Goal: Transaction & Acquisition: Subscribe to service/newsletter

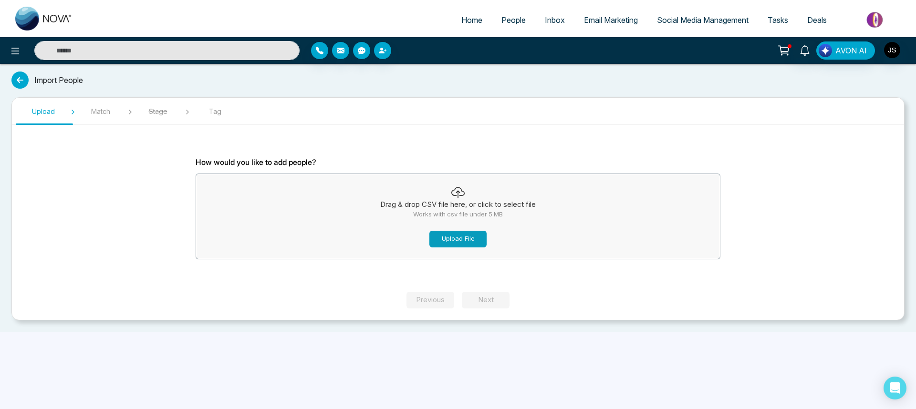
click at [456, 239] on button "Upload File" at bounding box center [457, 239] width 57 height 17
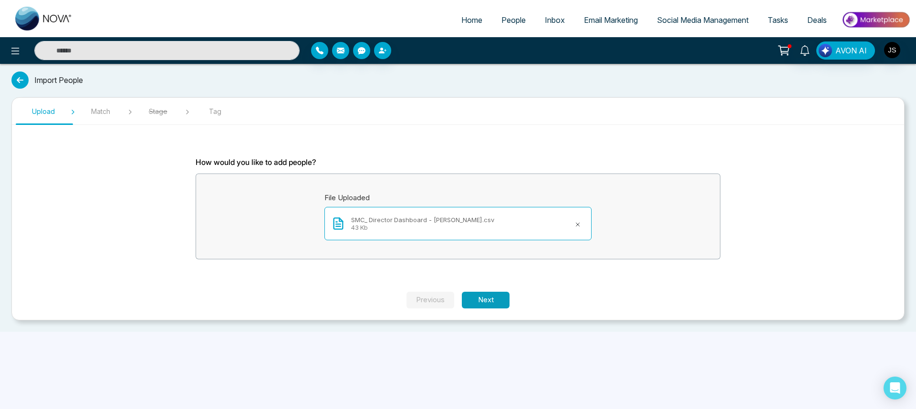
click at [482, 304] on button "Next" at bounding box center [486, 300] width 48 height 17
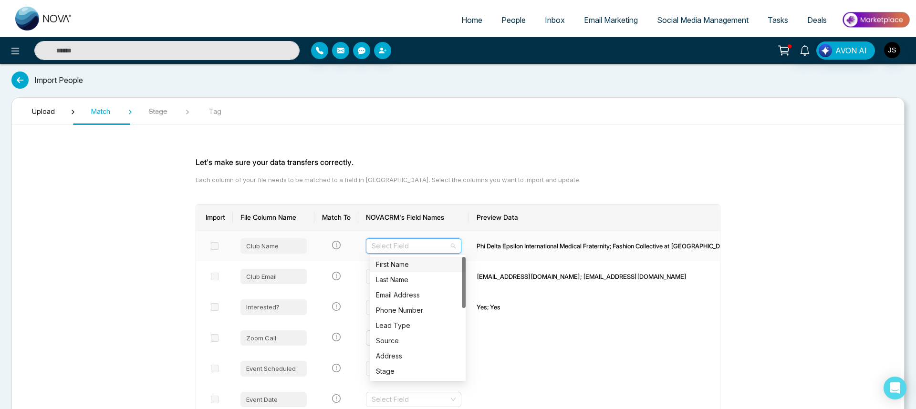
click at [403, 240] on input "search" at bounding box center [410, 246] width 77 height 14
click at [261, 248] on div "Club Name" at bounding box center [273, 245] width 66 height 15
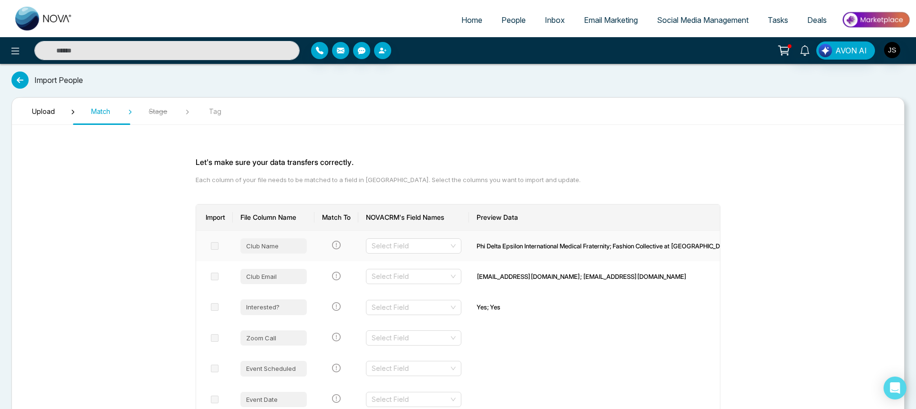
click at [275, 247] on div "Club Name" at bounding box center [273, 245] width 66 height 15
click at [259, 286] on td "Club Email" at bounding box center [274, 276] width 82 height 31
click at [262, 275] on div "Club Email" at bounding box center [273, 276] width 66 height 15
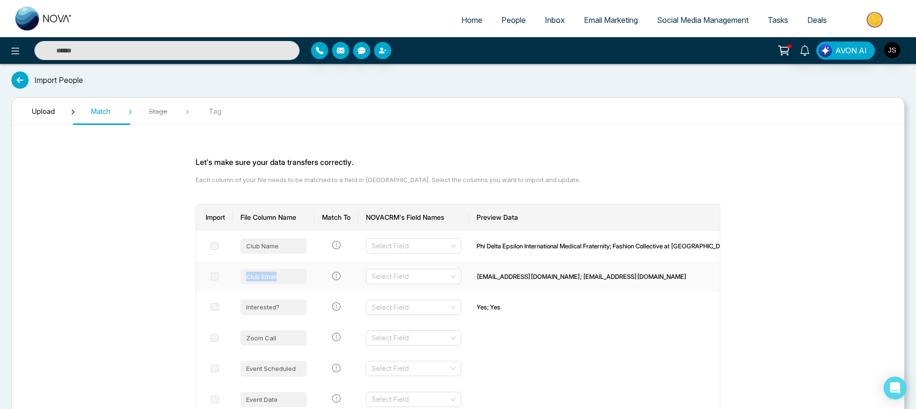
click at [272, 275] on div "Club Email" at bounding box center [273, 276] width 66 height 15
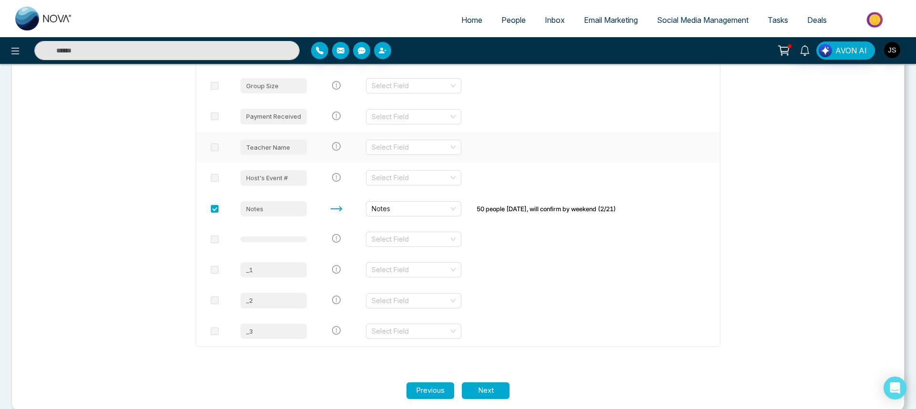
scroll to position [413, 0]
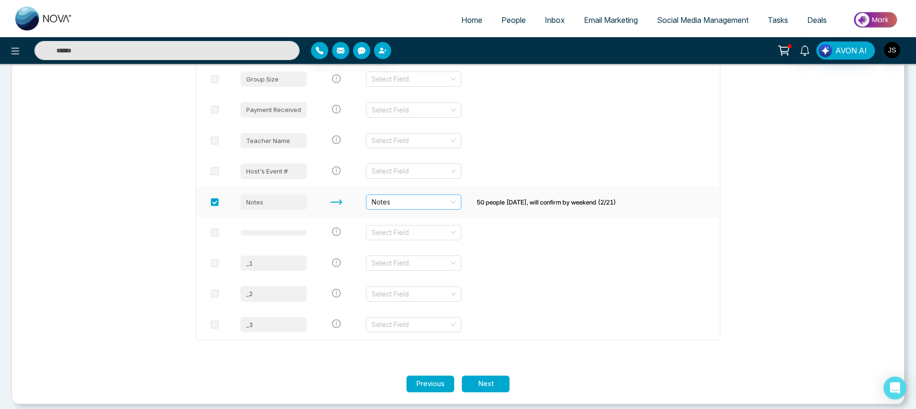
click at [408, 208] on span "Notes" at bounding box center [414, 202] width 84 height 14
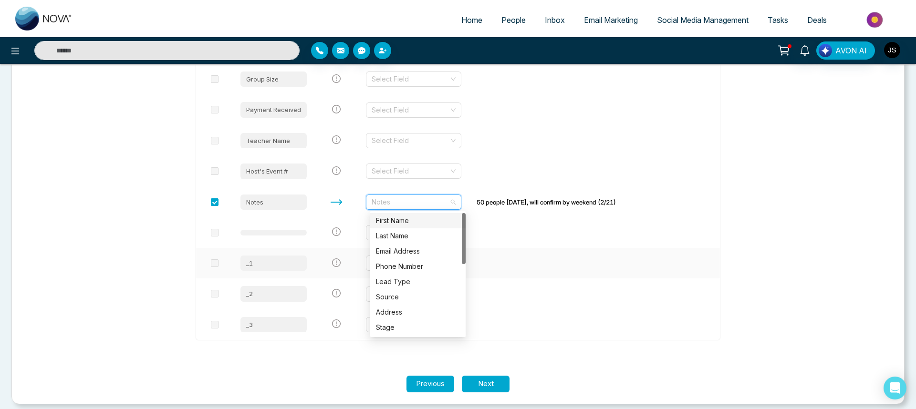
click at [208, 275] on td at bounding box center [214, 263] width 37 height 31
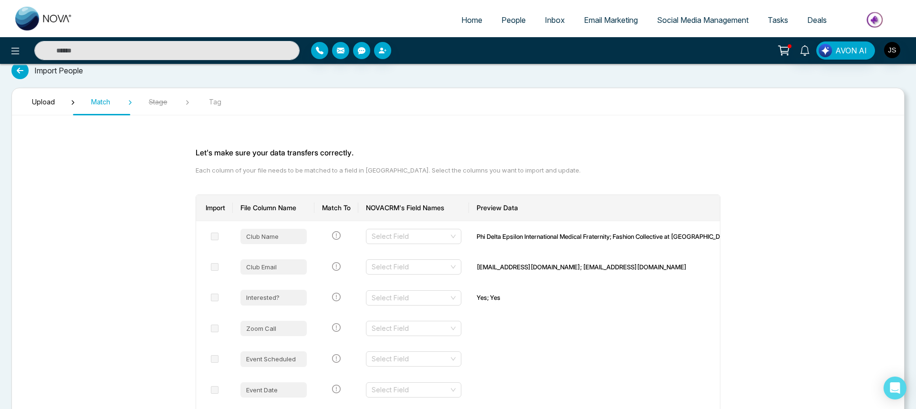
scroll to position [17, 0]
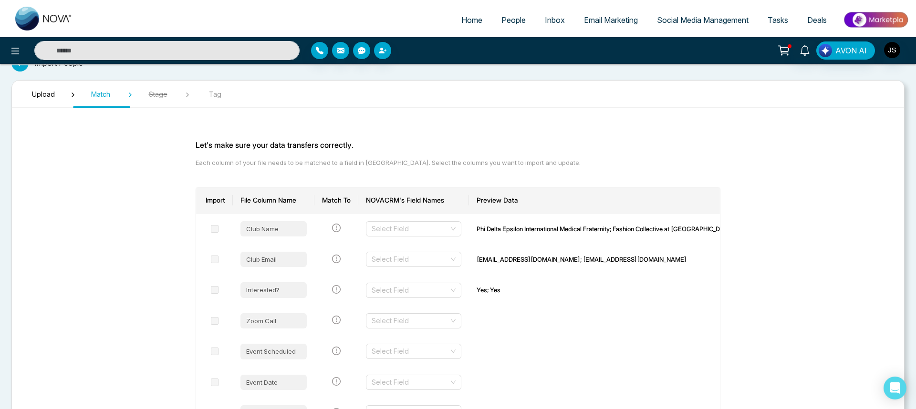
click at [34, 96] on span "Upload" at bounding box center [44, 94] width 48 height 10
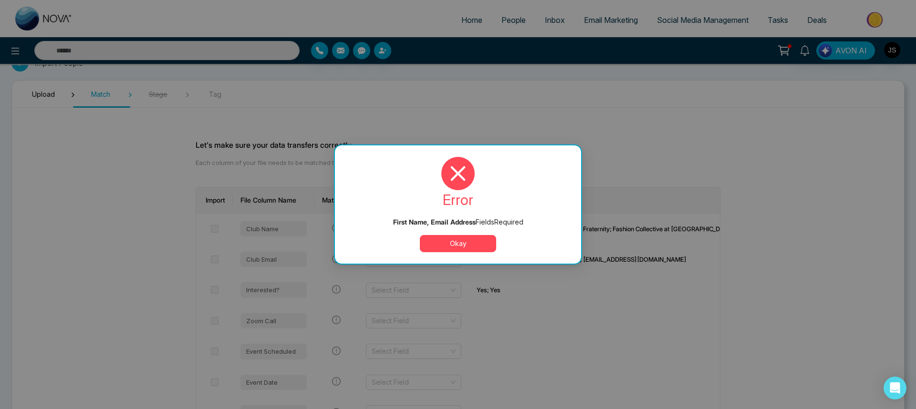
click at [428, 242] on button "Okay" at bounding box center [458, 243] width 76 height 17
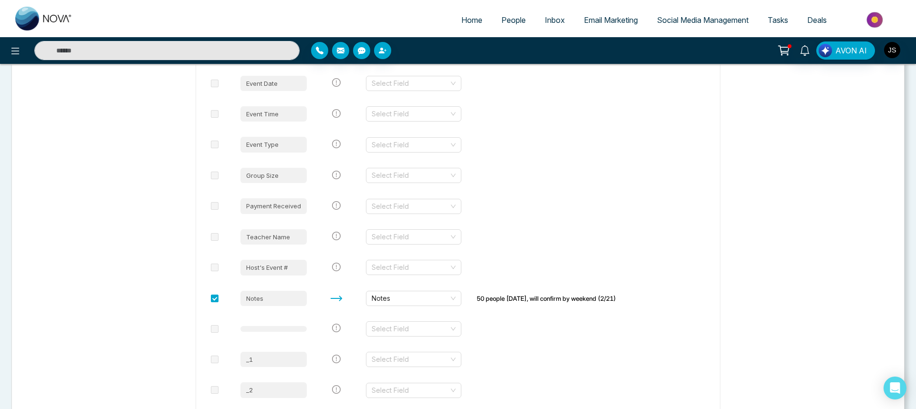
scroll to position [419, 0]
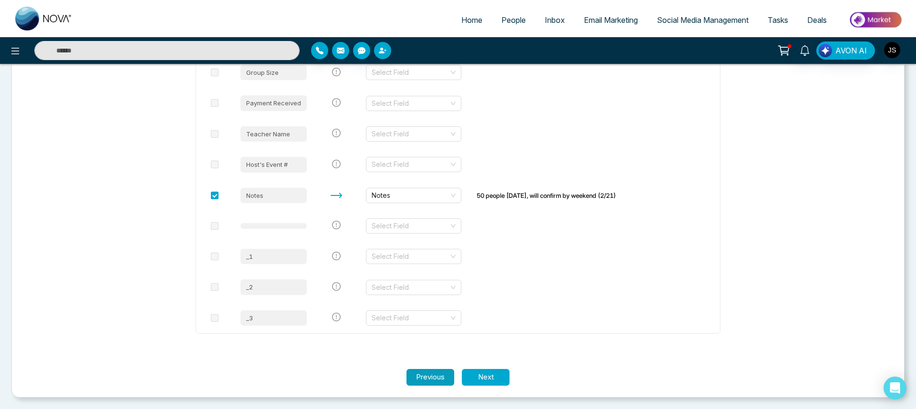
click at [436, 383] on button "Previous" at bounding box center [430, 377] width 48 height 17
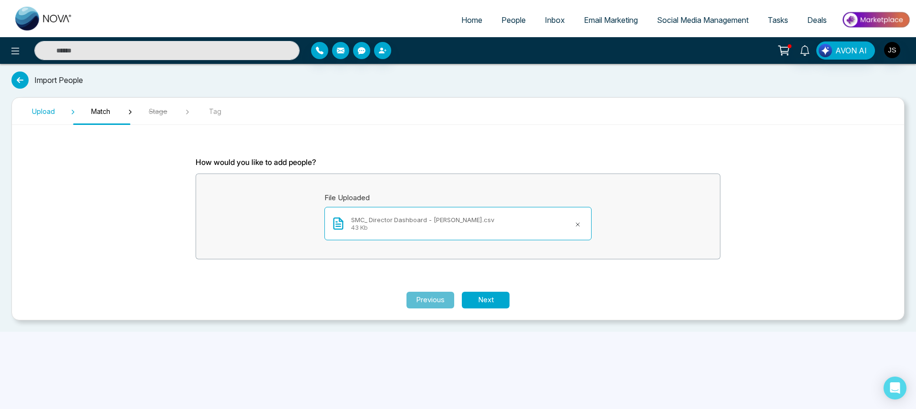
scroll to position [0, 0]
click at [579, 226] on icon at bounding box center [577, 224] width 3 height 3
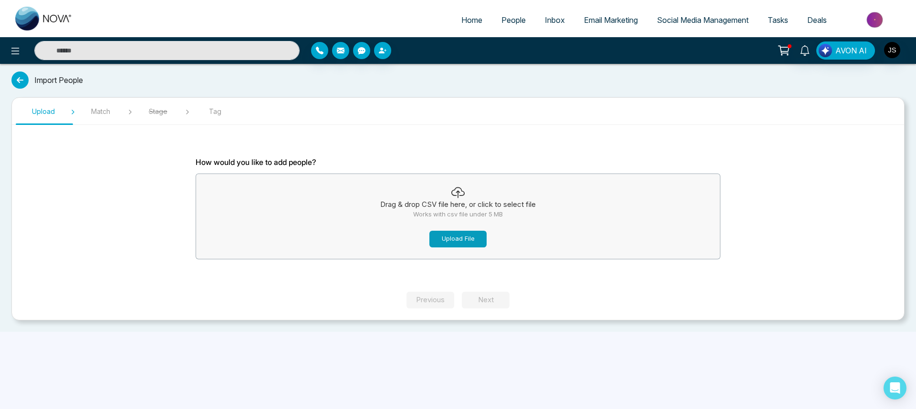
click at [472, 243] on button "Upload File" at bounding box center [457, 239] width 57 height 17
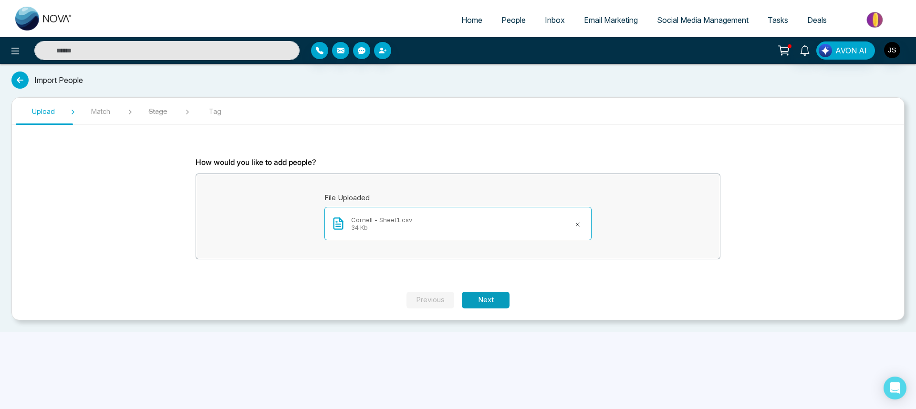
click at [506, 301] on button "Next" at bounding box center [486, 300] width 48 height 17
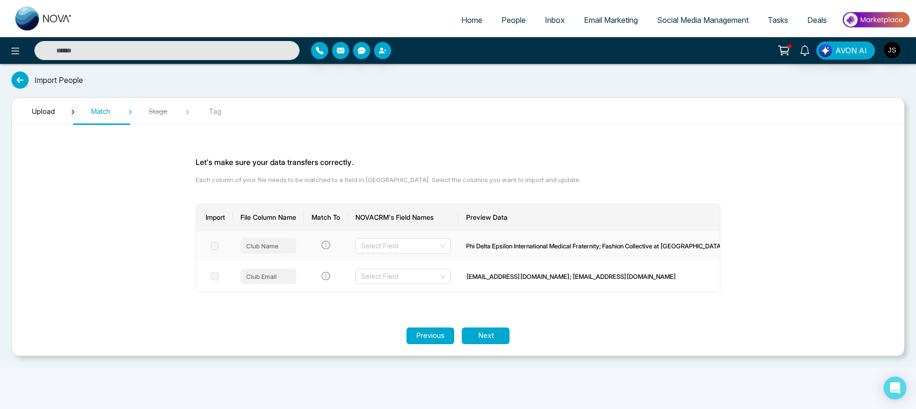
click at [283, 243] on div "Club Name" at bounding box center [268, 245] width 56 height 15
click at [384, 247] on input "search" at bounding box center [399, 246] width 77 height 14
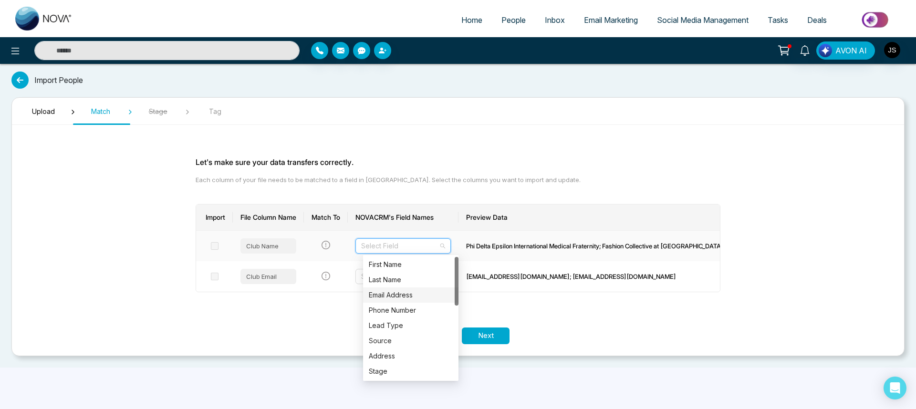
click at [401, 291] on div "Email Address" at bounding box center [411, 295] width 84 height 10
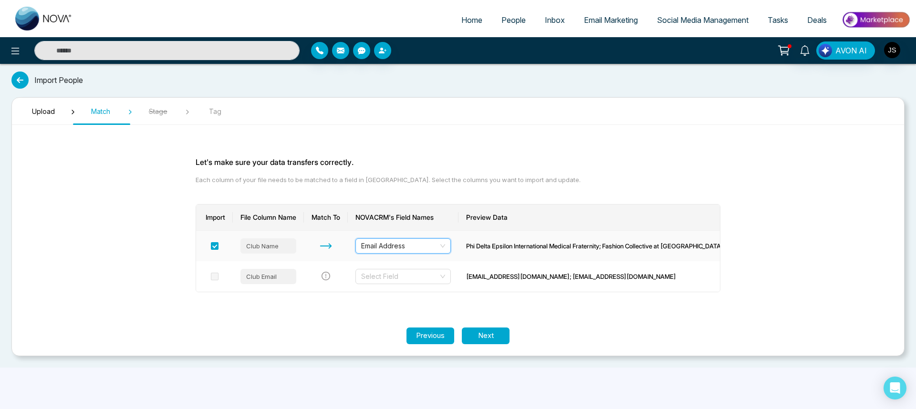
click at [559, 252] on td "Phi Delta Epsilon International Medical Fraternity; Fashion Collective at Corne…" at bounding box center [594, 246] width 272 height 31
click at [570, 247] on div "Phi Delta Epsilon International Medical Fraternity; Fashion Collective at Corne…" at bounding box center [594, 246] width 257 height 10
click at [330, 277] on icon "exclamation-circle" at bounding box center [325, 276] width 9 height 9
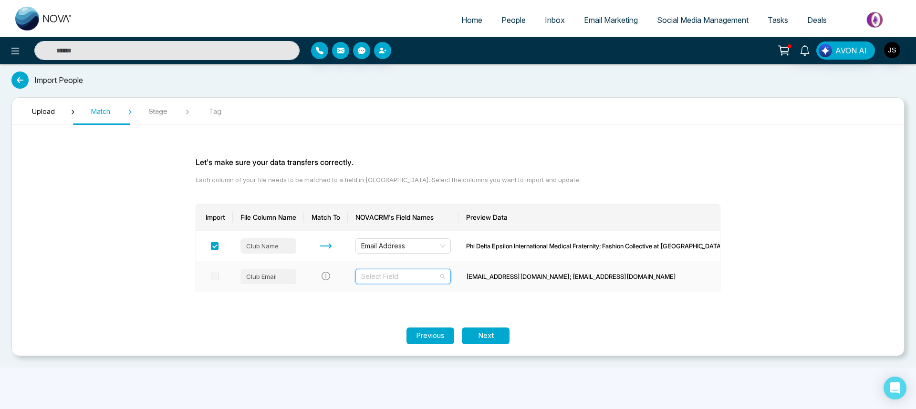
click at [392, 277] on input "search" at bounding box center [399, 276] width 77 height 14
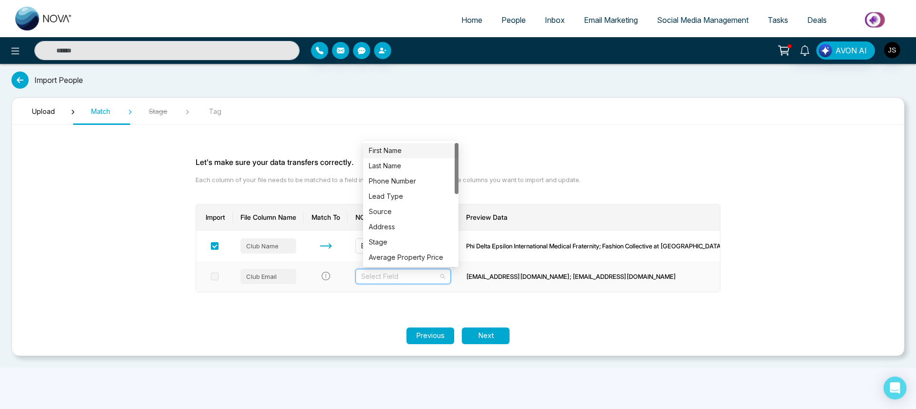
click at [390, 145] on div "First Name" at bounding box center [411, 150] width 84 height 10
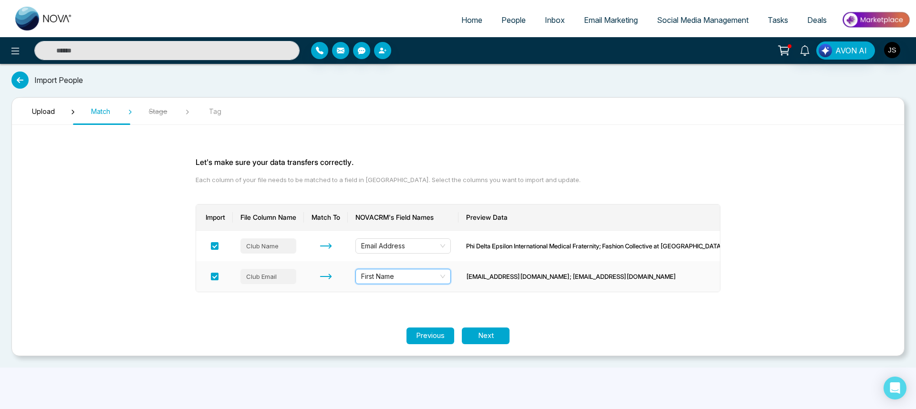
click at [283, 277] on div "Club Email" at bounding box center [268, 276] width 56 height 15
click at [271, 277] on div "Club Email" at bounding box center [268, 276] width 56 height 15
click at [388, 275] on span "First Name" at bounding box center [403, 276] width 84 height 14
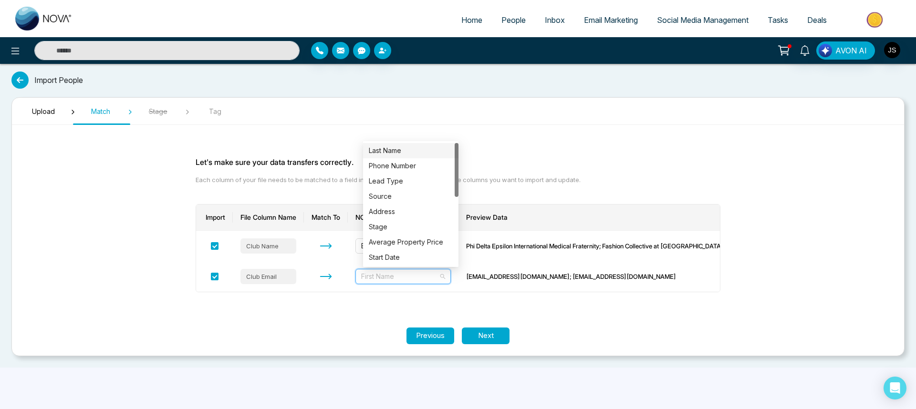
click at [372, 304] on section "Let's make sure your data transfers correctly. Each column of your file needs t…" at bounding box center [458, 230] width 572 height 195
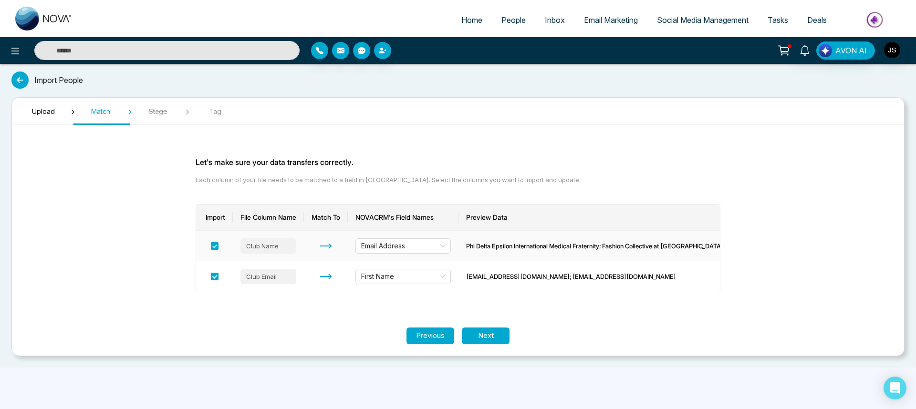
click at [389, 254] on td "Email Address" at bounding box center [403, 246] width 111 height 31
click at [389, 251] on span "Email Address" at bounding box center [403, 246] width 84 height 14
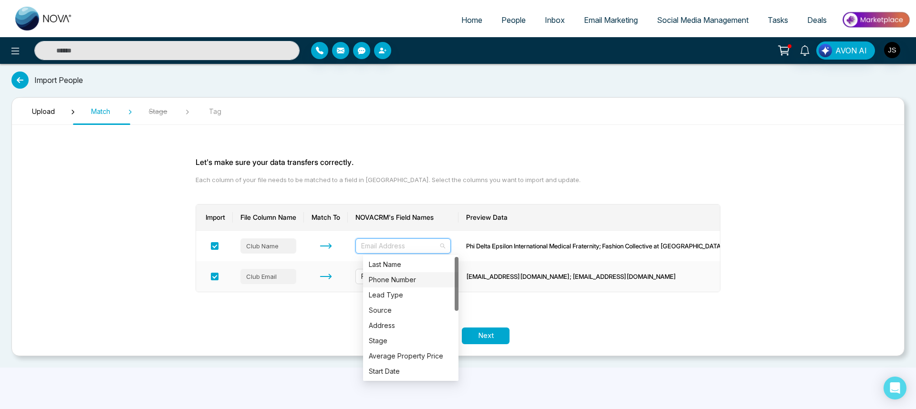
click at [344, 300] on div "Import File Column Name Match To NOVACRM's Field Names Preview Data Club Name E…" at bounding box center [458, 249] width 525 height 112
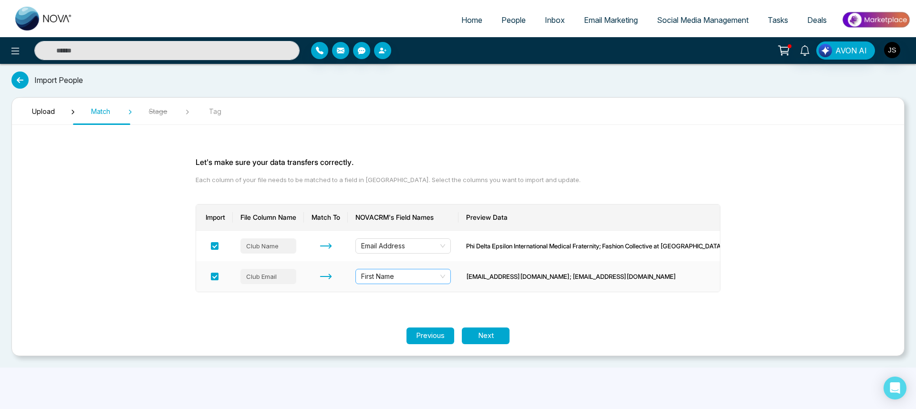
click at [390, 278] on span "First Name" at bounding box center [403, 276] width 84 height 14
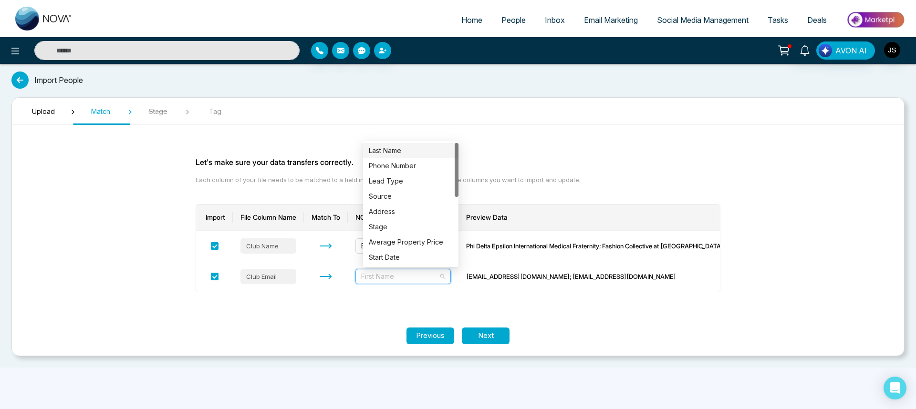
click at [603, 123] on section "Upload Match Stage Tag Let's make sure your data transfers correctly. Each colu…" at bounding box center [457, 226] width 893 height 259
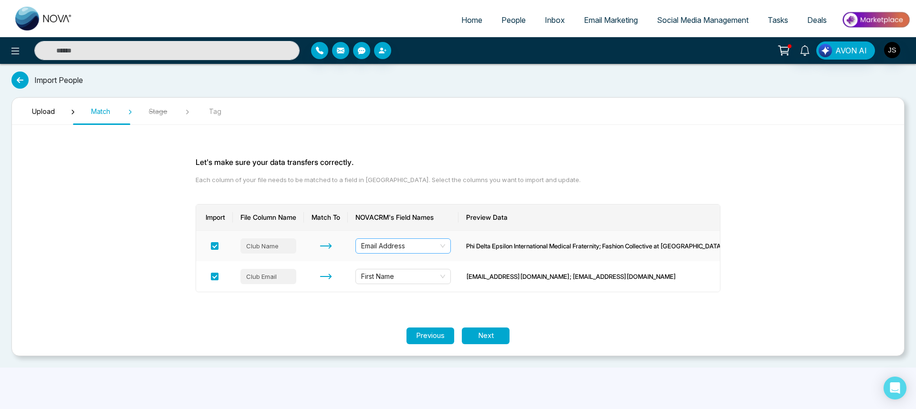
click at [414, 243] on span "Email Address" at bounding box center [403, 246] width 84 height 14
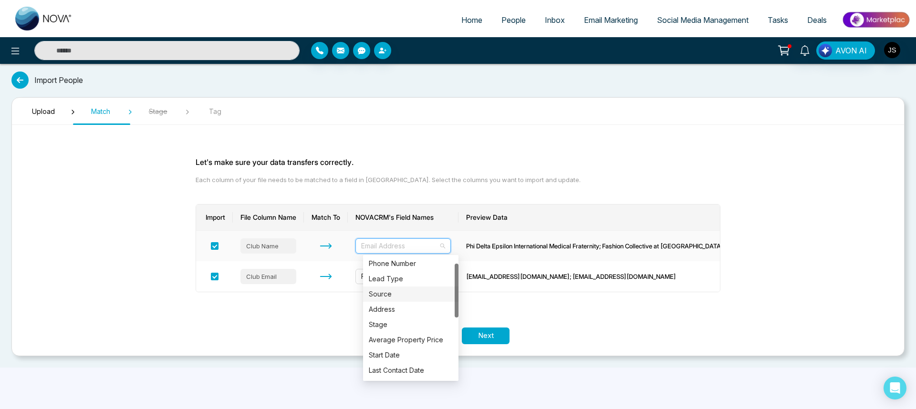
scroll to position [18, 0]
click at [318, 313] on section "Let's make sure your data transfers correctly. Each column of your file needs t…" at bounding box center [458, 230] width 572 height 195
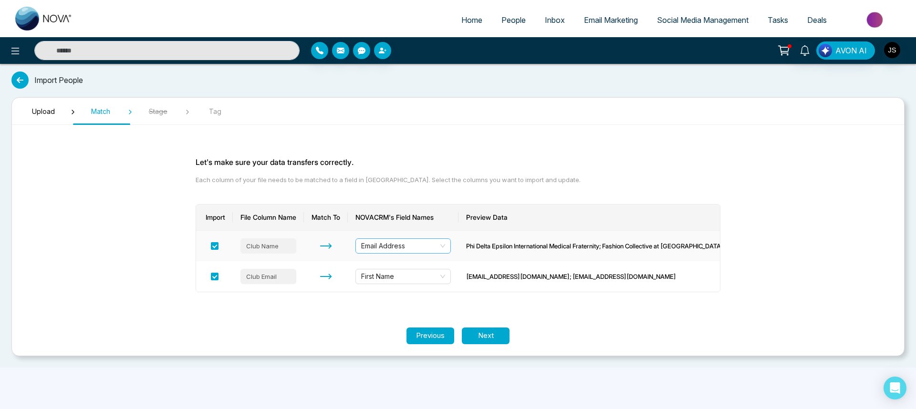
click at [406, 238] on div "Email Address" at bounding box center [402, 245] width 95 height 15
click at [417, 243] on span "Email Address" at bounding box center [403, 246] width 84 height 14
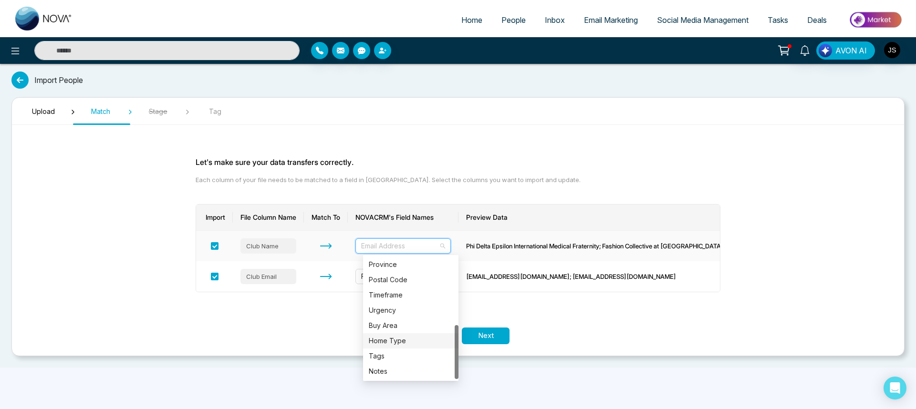
scroll to position [0, 0]
click at [323, 334] on div "Previous Next" at bounding box center [458, 336] width 892 height 17
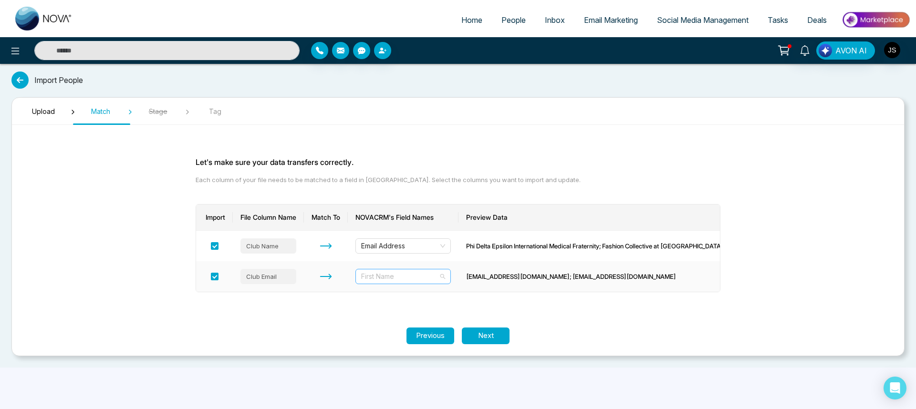
click at [376, 279] on span "First Name" at bounding box center [403, 276] width 84 height 14
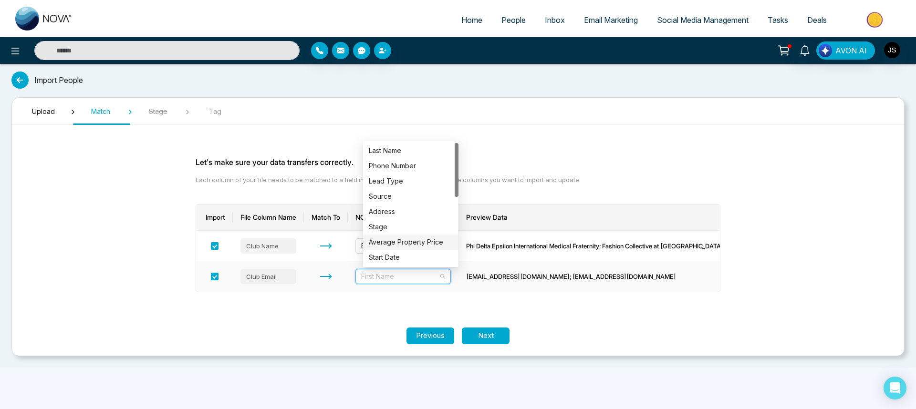
click at [390, 236] on div "Average Property Price" at bounding box center [410, 242] width 95 height 15
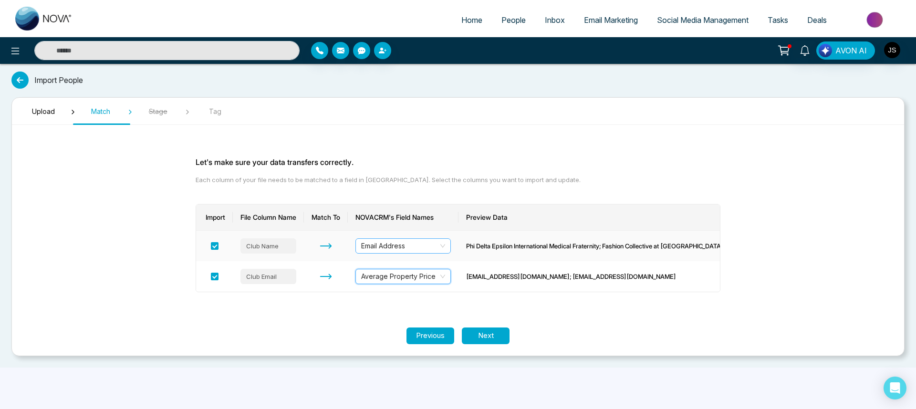
click at [387, 249] on span "Email Address" at bounding box center [403, 246] width 84 height 14
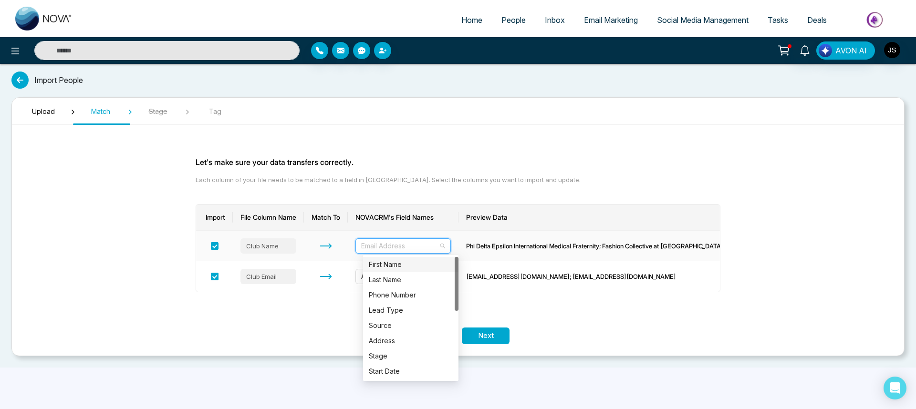
click at [385, 262] on div "First Name" at bounding box center [411, 264] width 84 height 10
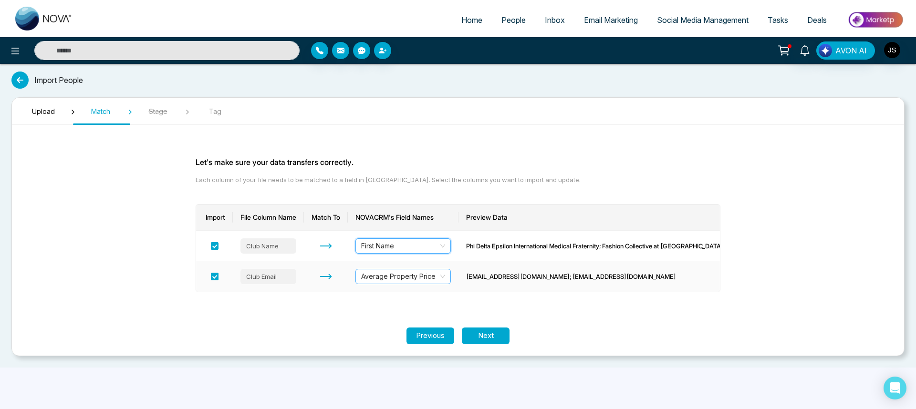
click at [390, 274] on span "Average Property Price" at bounding box center [403, 276] width 84 height 14
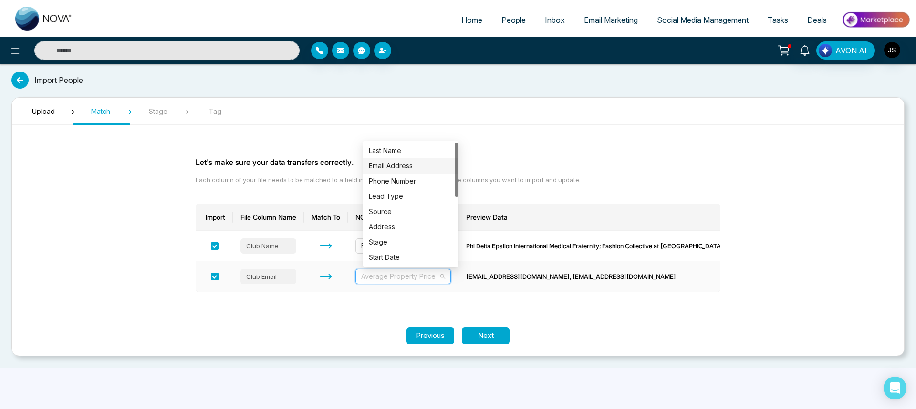
click at [398, 166] on div "Email Address" at bounding box center [411, 166] width 84 height 10
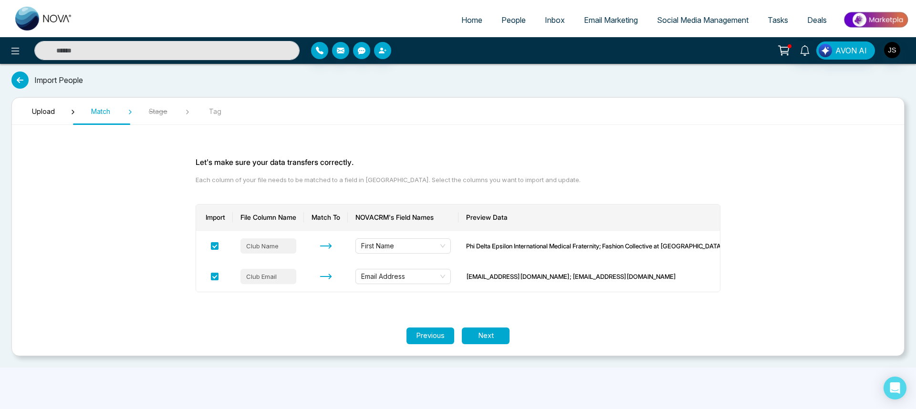
click at [367, 311] on section "Let's make sure your data transfers correctly. Each column of your file needs t…" at bounding box center [458, 230] width 572 height 195
click at [474, 333] on button "Next" at bounding box center [486, 336] width 48 height 17
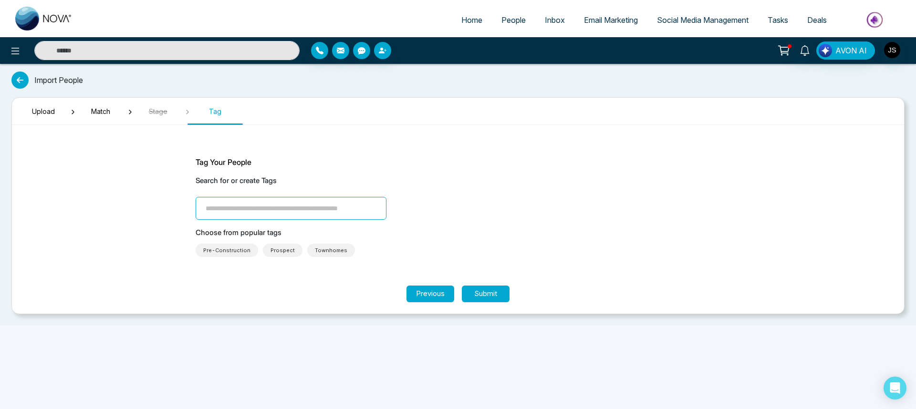
click at [276, 210] on input "search" at bounding box center [291, 208] width 191 height 23
type input "**********"
click at [485, 293] on button "Submit" at bounding box center [486, 294] width 48 height 17
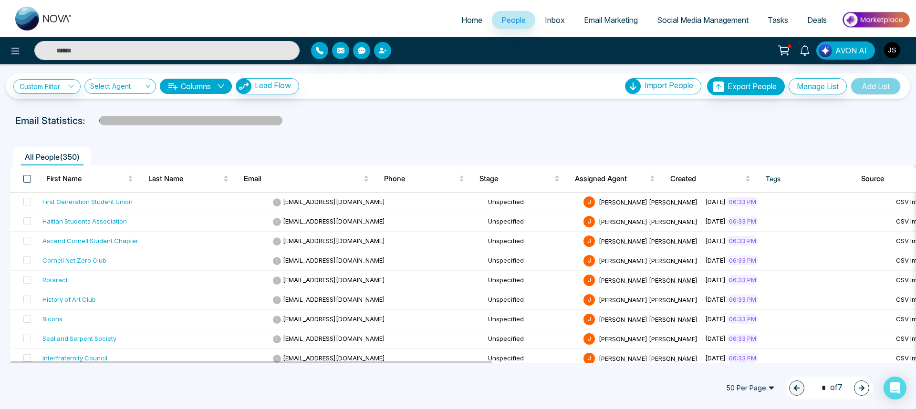
click at [27, 180] on span at bounding box center [27, 179] width 8 height 8
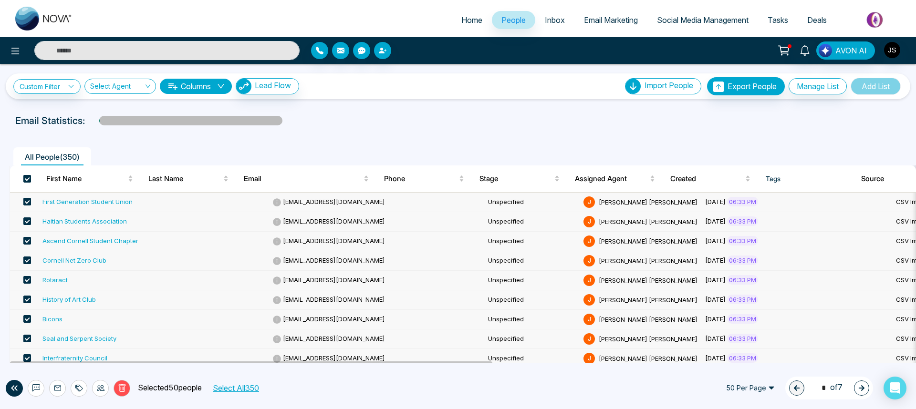
click at [227, 385] on button "Select All 350" at bounding box center [235, 388] width 53 height 12
click at [856, 389] on button "button" at bounding box center [861, 388] width 15 height 15
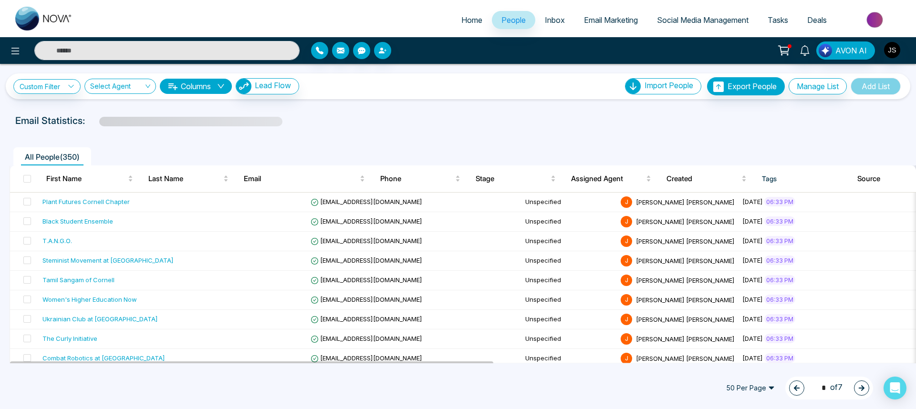
click at [858, 388] on icon "button" at bounding box center [861, 388] width 7 height 7
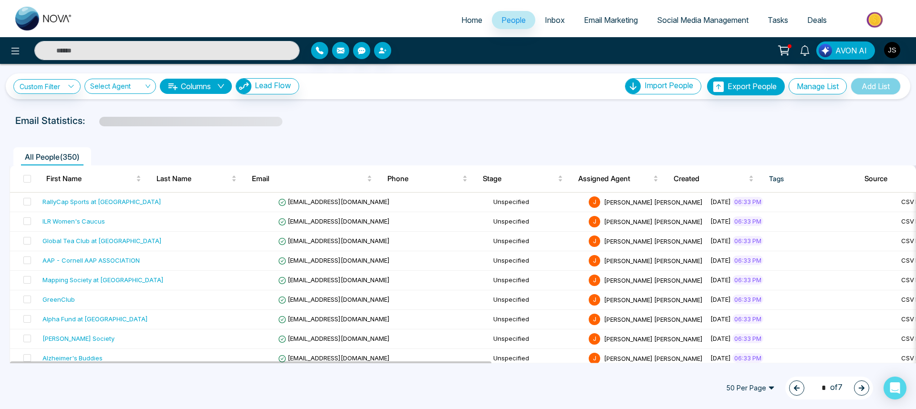
click at [858, 388] on icon "button" at bounding box center [861, 388] width 7 height 7
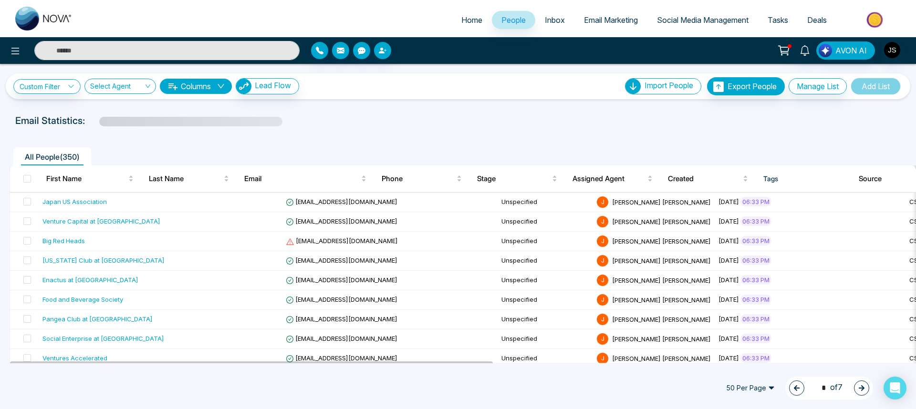
click at [858, 388] on icon "button" at bounding box center [861, 388] width 7 height 7
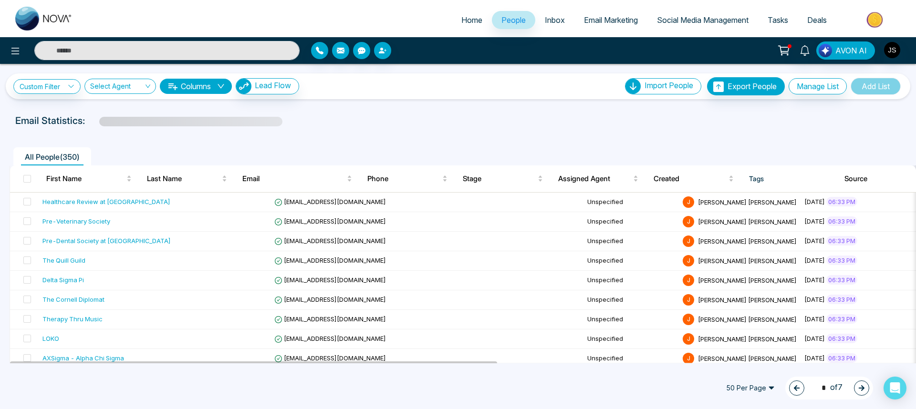
click at [858, 388] on icon "button" at bounding box center [861, 388] width 7 height 7
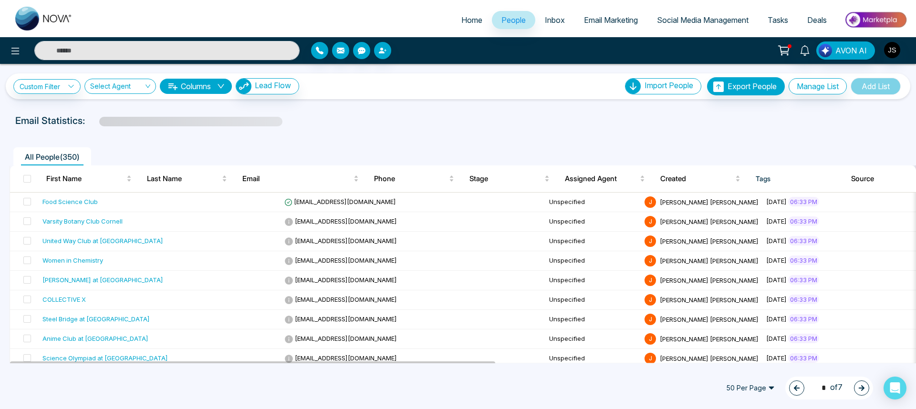
click at [858, 388] on icon "button" at bounding box center [861, 388] width 7 height 7
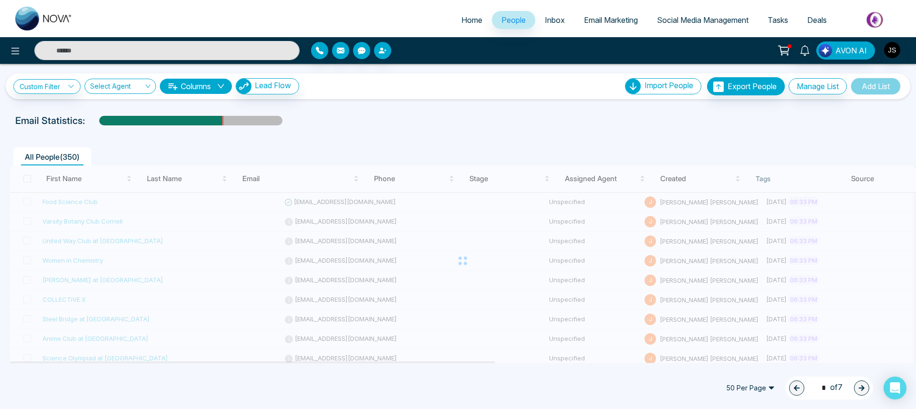
type input "*"
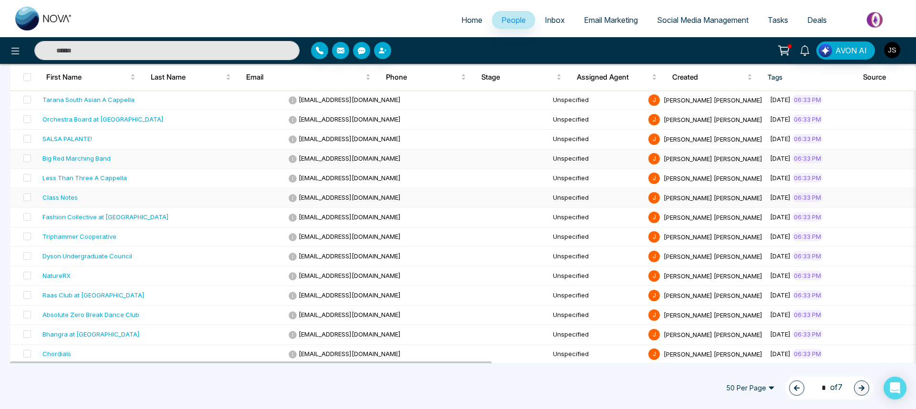
scroll to position [810, 0]
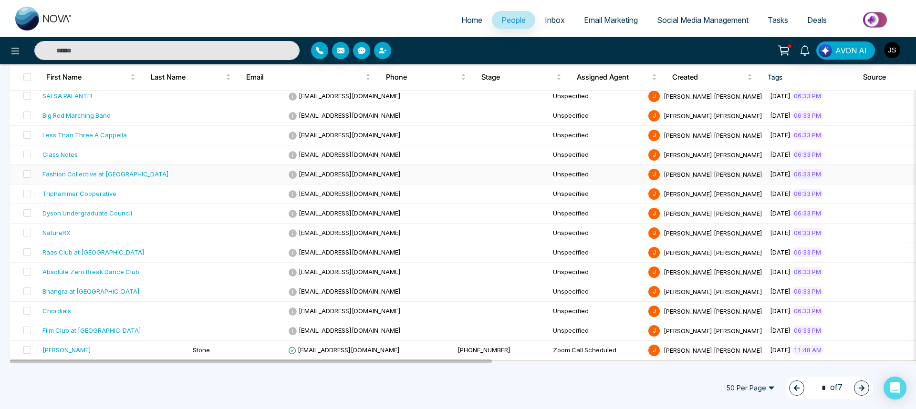
click at [189, 166] on td at bounding box center [236, 175] width 95 height 20
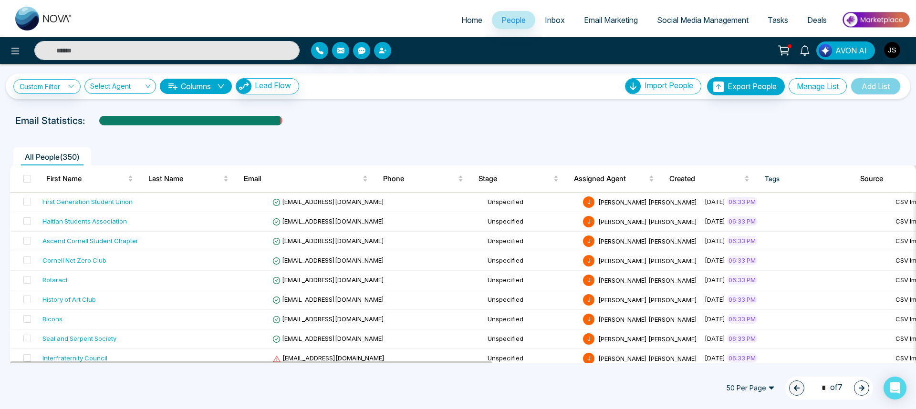
click at [831, 89] on button "Manage List" at bounding box center [817, 86] width 58 height 16
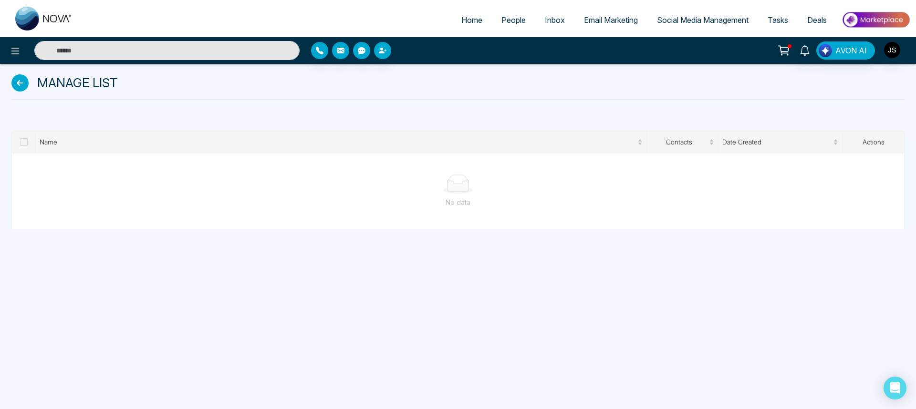
click at [15, 92] on div "Manage List" at bounding box center [457, 82] width 893 height 19
click at [16, 84] on icon at bounding box center [19, 82] width 17 height 17
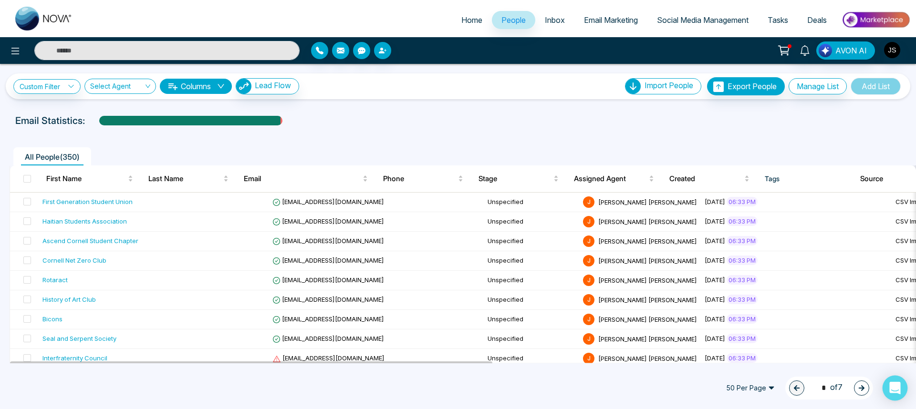
click at [898, 393] on icon "Open Intercom Messenger" at bounding box center [894, 388] width 11 height 12
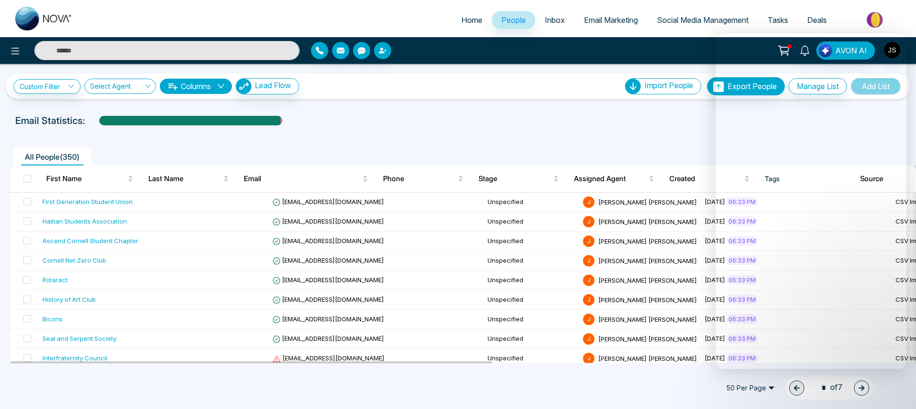
click at [222, 81] on button "Columns" at bounding box center [196, 86] width 72 height 15
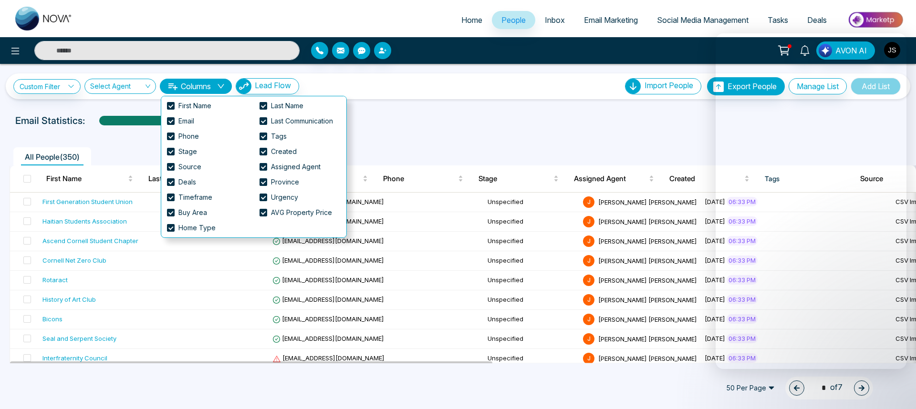
click at [481, 120] on div "Email Statistics:" at bounding box center [457, 121] width 885 height 14
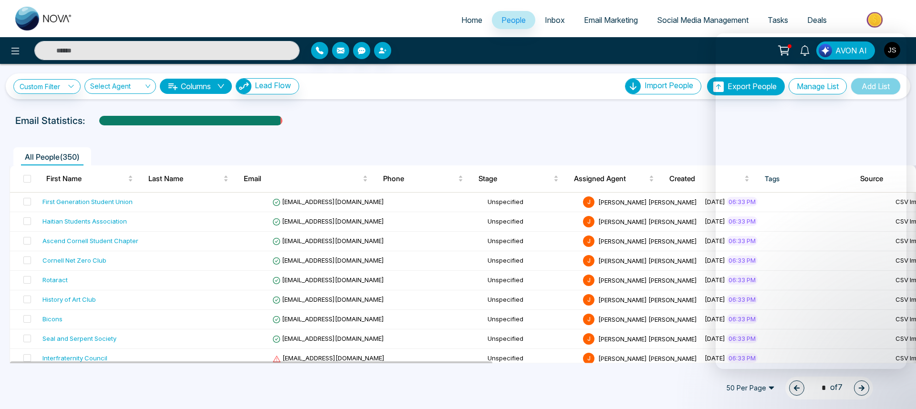
click at [501, 16] on span "People" at bounding box center [513, 20] width 24 height 10
click at [652, 116] on link "Check CSV Status" at bounding box center [663, 121] width 64 height 10
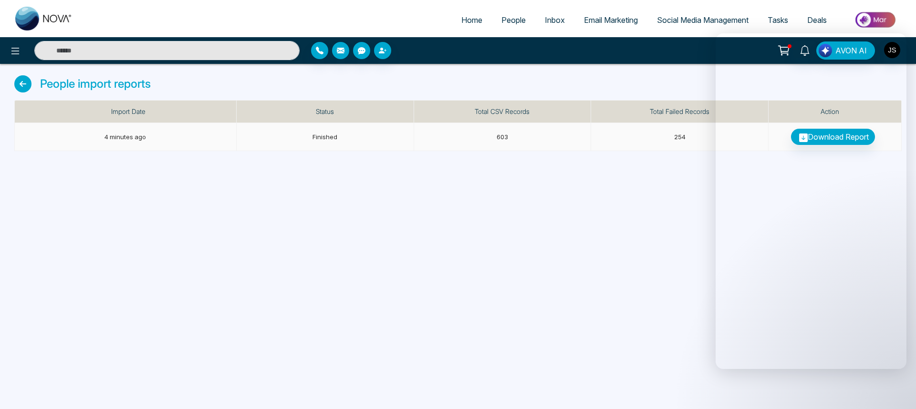
click at [150, 137] on td "4 minutes ago" at bounding box center [126, 137] width 222 height 28
click at [339, 142] on td "Finished" at bounding box center [325, 137] width 177 height 28
click at [489, 140] on td "603" at bounding box center [502, 137] width 177 height 28
click at [678, 135] on span "254" at bounding box center [679, 137] width 11 height 8
click at [681, 183] on div "Home People Inbox Email Marketing Social Media Management Tasks Deals AVON AI P…" at bounding box center [458, 204] width 916 height 409
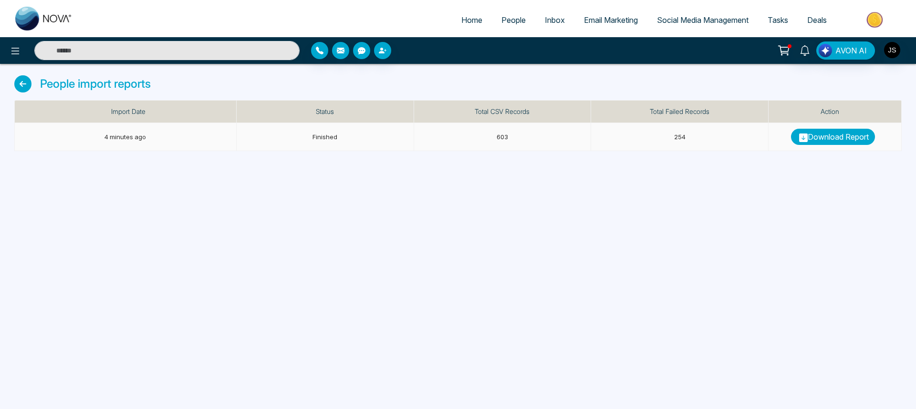
click at [825, 135] on link "Download Report" at bounding box center [833, 137] width 84 height 16
click at [29, 84] on icon at bounding box center [22, 83] width 17 height 17
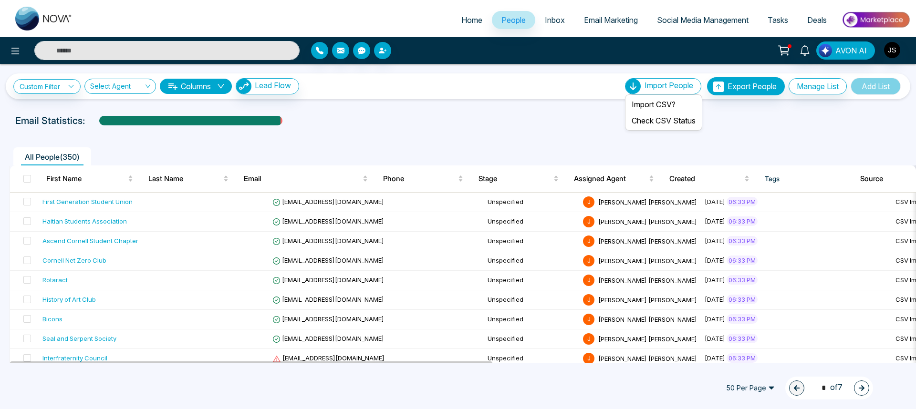
click at [657, 89] on span "Import People" at bounding box center [668, 86] width 49 height 10
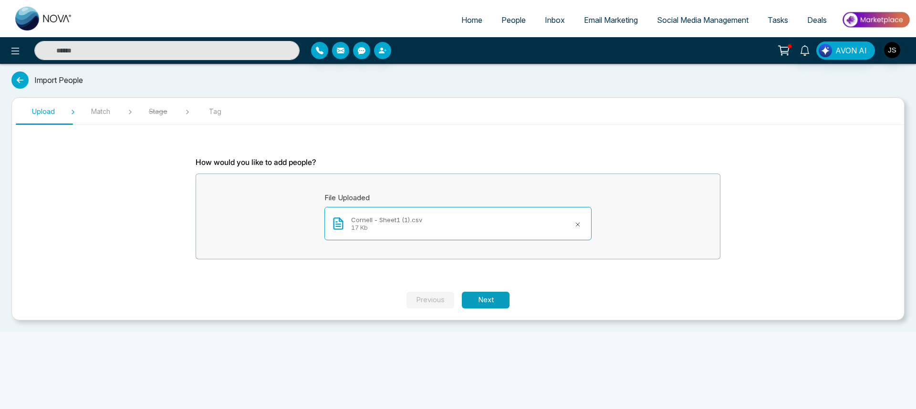
click at [481, 297] on button "Next" at bounding box center [486, 300] width 48 height 17
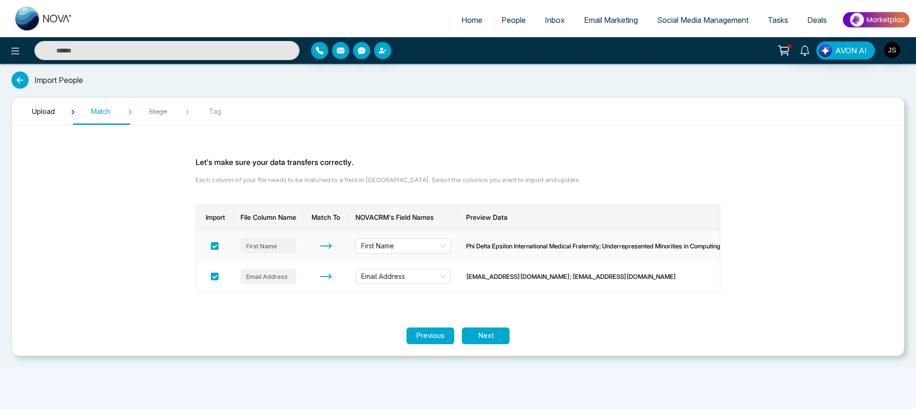
click at [282, 247] on div "First Name" at bounding box center [268, 245] width 56 height 15
click at [268, 247] on div "First Name" at bounding box center [268, 245] width 56 height 15
click at [269, 268] on td "Email Address" at bounding box center [268, 276] width 71 height 31
click at [269, 250] on div "First Name" at bounding box center [268, 245] width 56 height 15
click at [493, 339] on button "Next" at bounding box center [486, 336] width 48 height 17
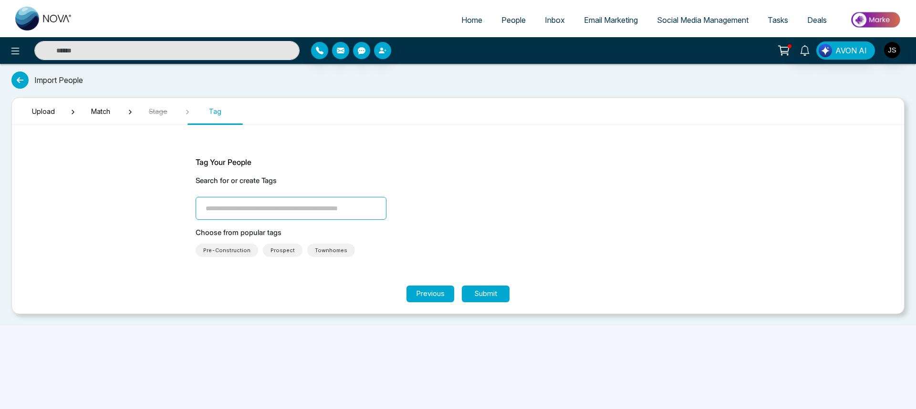
click at [303, 207] on input "search" at bounding box center [291, 208] width 191 height 23
type input "**********"
click at [481, 210] on div "**********" at bounding box center [458, 198] width 525 height 44
click at [479, 304] on section "**********" at bounding box center [457, 205] width 893 height 217
click at [491, 291] on button "Submit" at bounding box center [486, 294] width 48 height 17
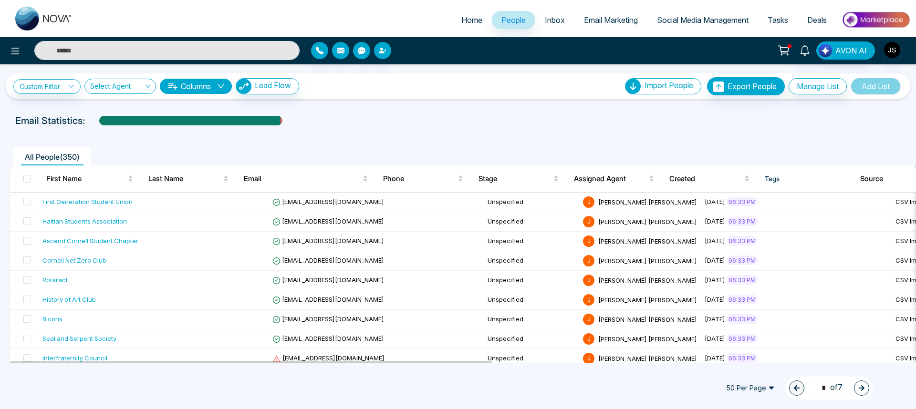
click at [412, 127] on div "Email Statistics:" at bounding box center [457, 121] width 885 height 14
click at [766, 386] on span "50 Per Page" at bounding box center [750, 388] width 62 height 15
click at [765, 373] on div "100 Per Page" at bounding box center [750, 369] width 51 height 10
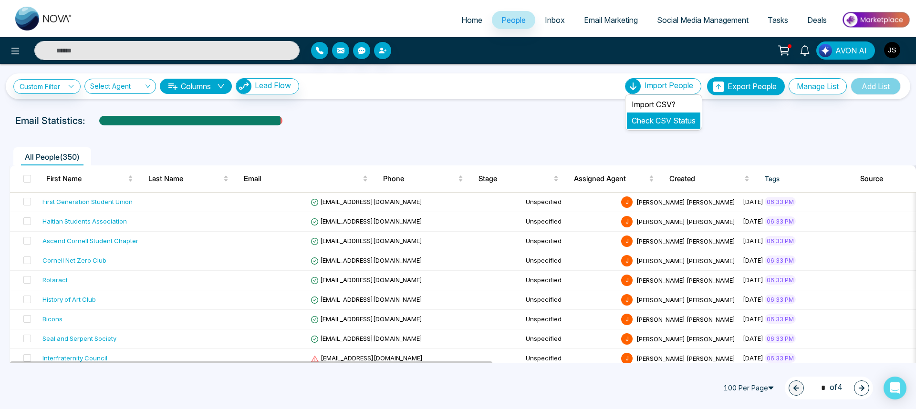
click at [652, 118] on link "Check CSV Status" at bounding box center [663, 121] width 64 height 10
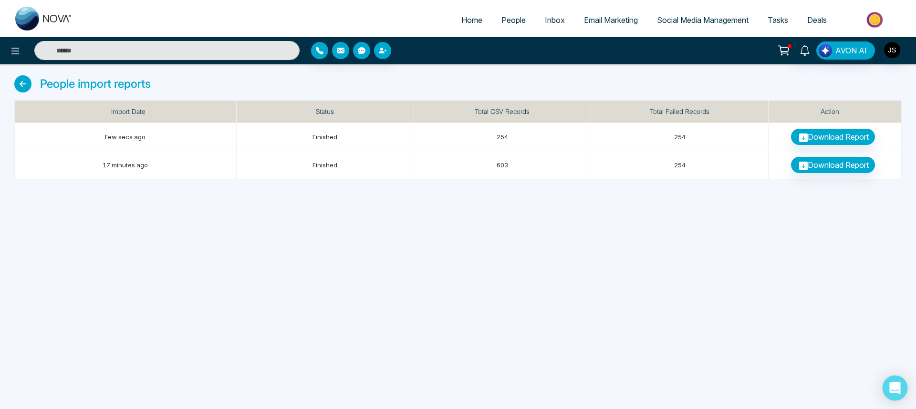
click at [893, 383] on icon "Open Intercom Messenger" at bounding box center [894, 388] width 11 height 12
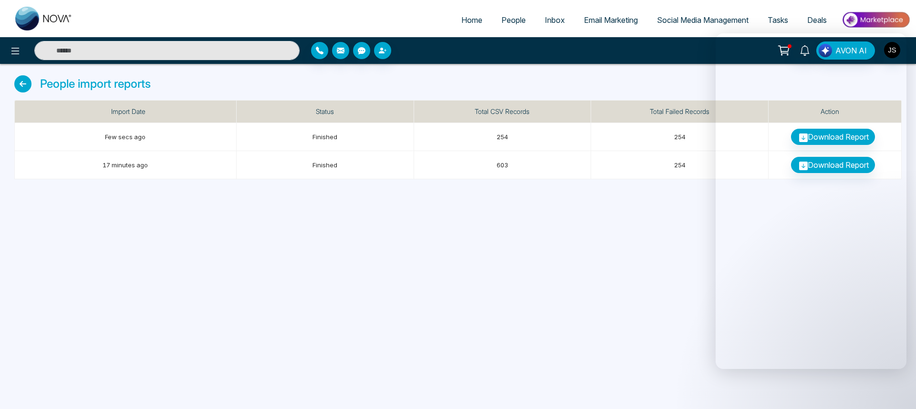
click at [20, 81] on icon at bounding box center [22, 83] width 17 height 17
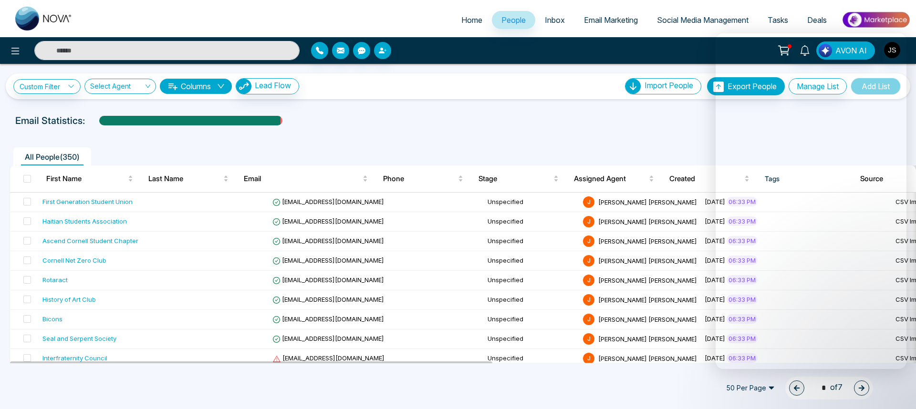
click at [551, 126] on div "Email Statistics:" at bounding box center [457, 121] width 885 height 14
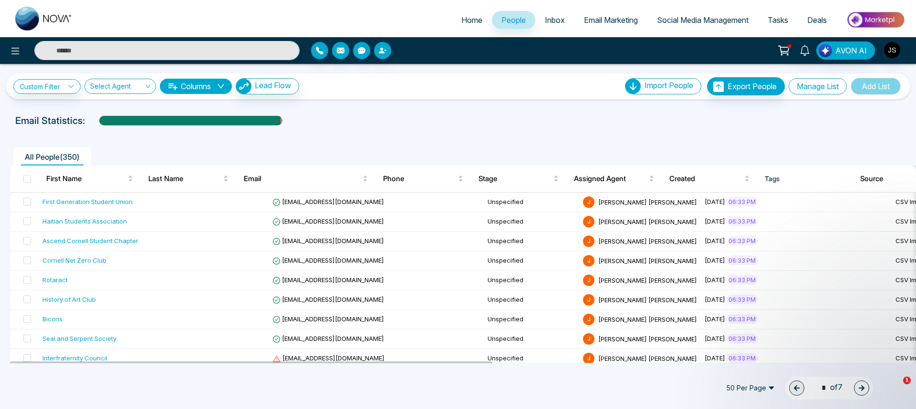
click at [814, 87] on button "Manage List" at bounding box center [817, 86] width 58 height 16
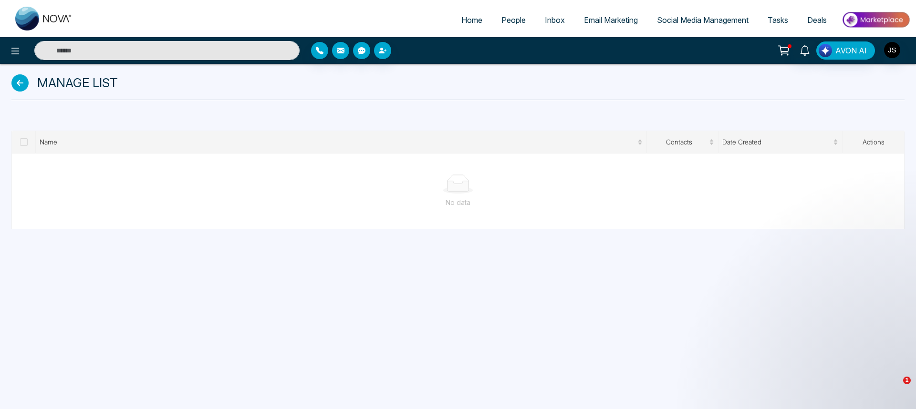
click at [520, 18] on link "People" at bounding box center [513, 20] width 43 height 18
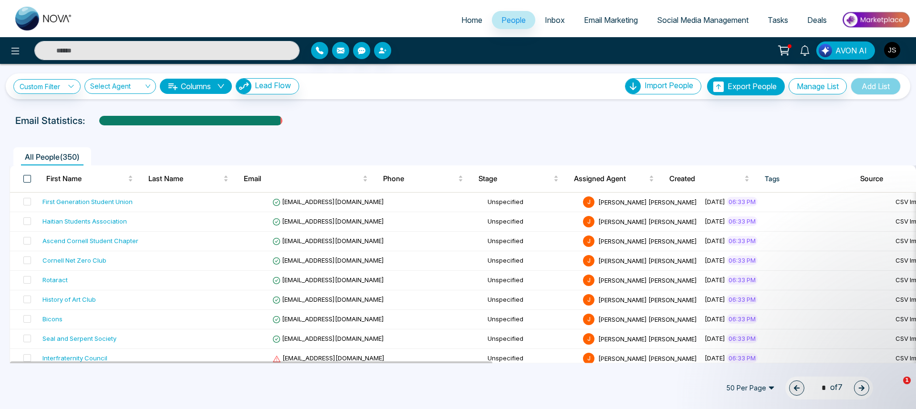
click at [27, 178] on span at bounding box center [27, 179] width 8 height 8
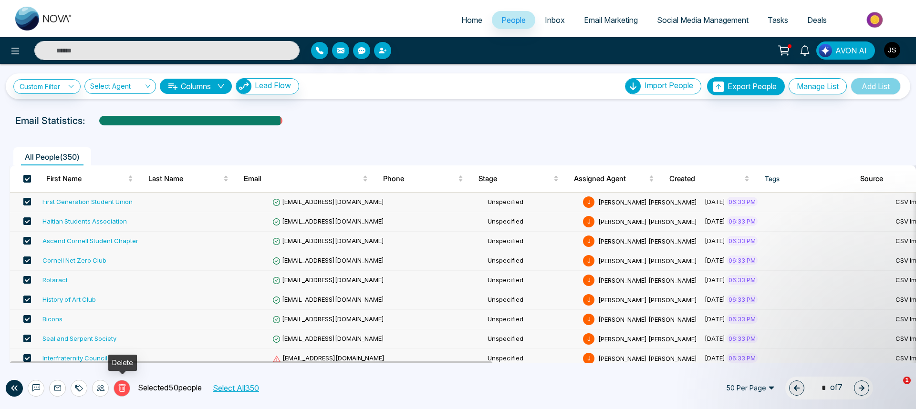
click at [124, 387] on icon at bounding box center [121, 388] width 7 height 8
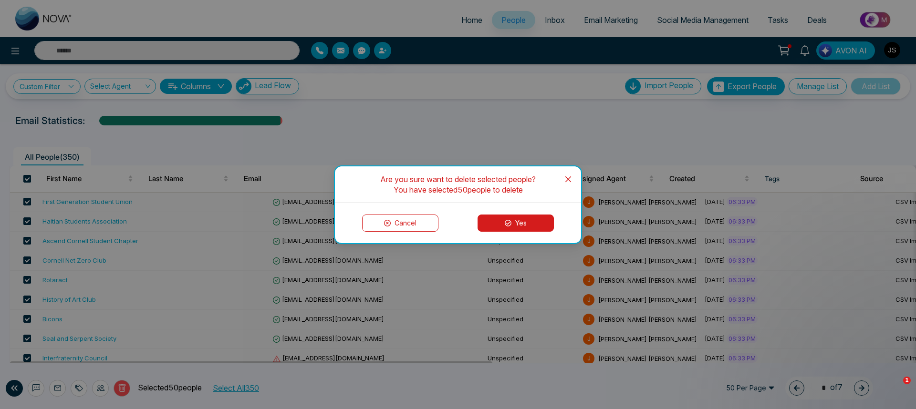
click at [503, 228] on button "Yes" at bounding box center [515, 223] width 76 height 17
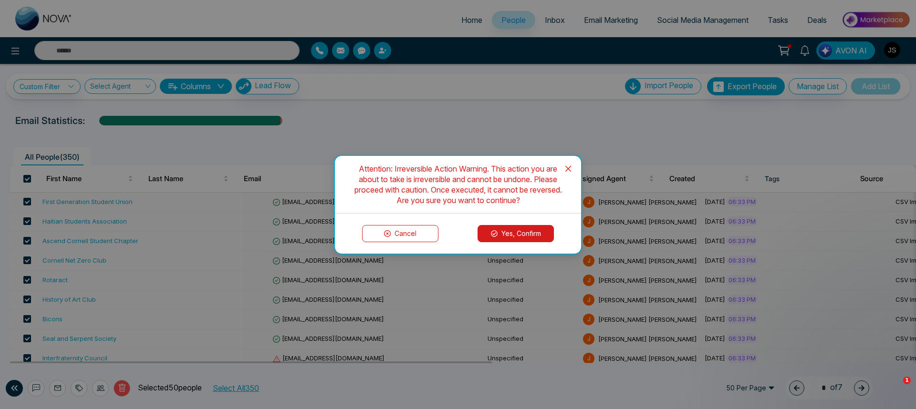
click at [501, 232] on button "Yes, Confirm" at bounding box center [515, 233] width 76 height 17
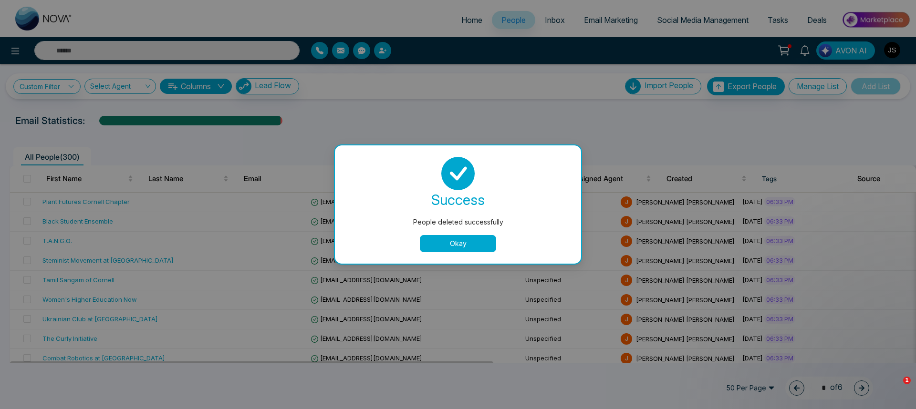
click at [482, 239] on button "Okay" at bounding box center [458, 243] width 76 height 17
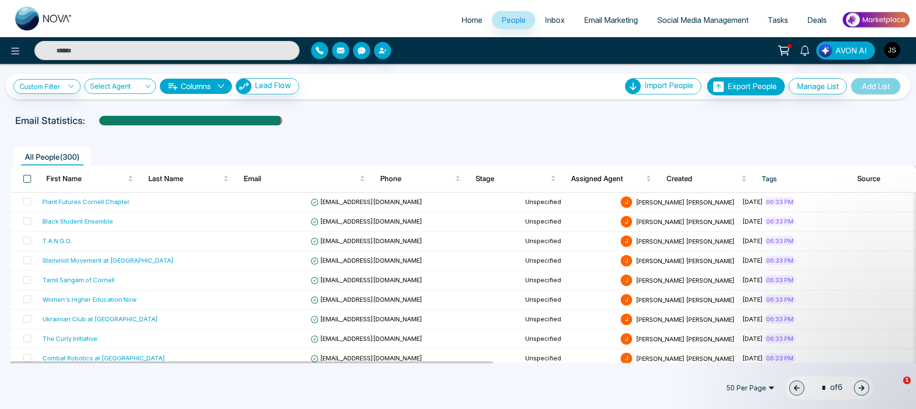
click at [26, 180] on span at bounding box center [27, 179] width 8 height 8
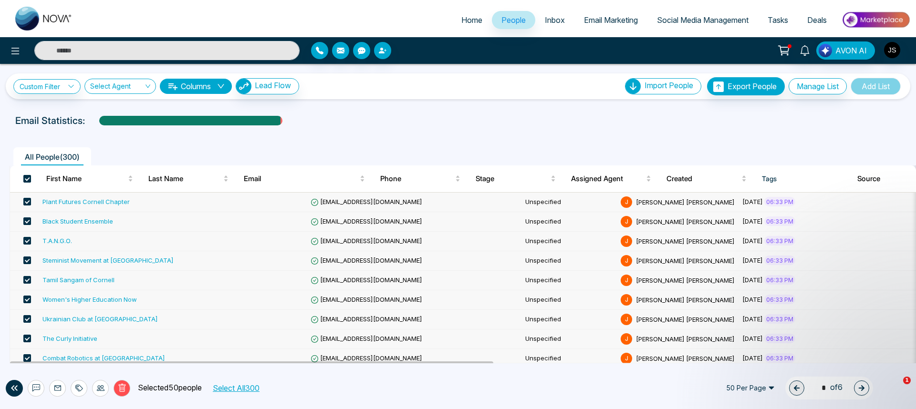
click at [226, 383] on button "Select All 300" at bounding box center [235, 388] width 53 height 12
click at [127, 389] on button "Delete" at bounding box center [122, 388] width 17 height 17
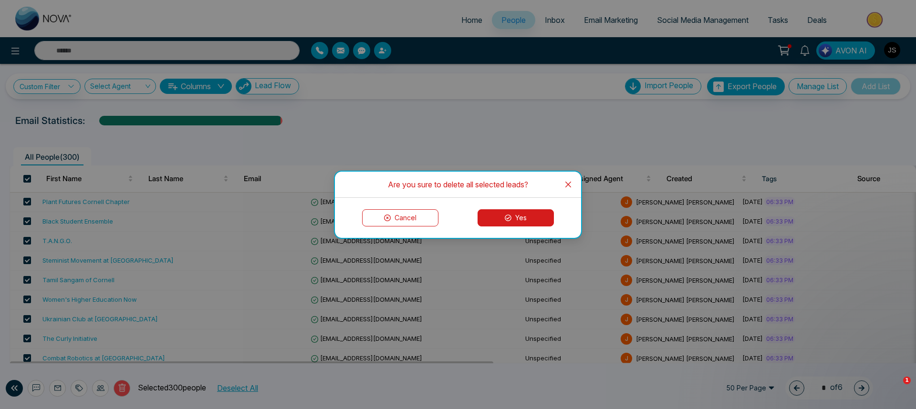
click at [523, 215] on button "Yes" at bounding box center [515, 217] width 76 height 17
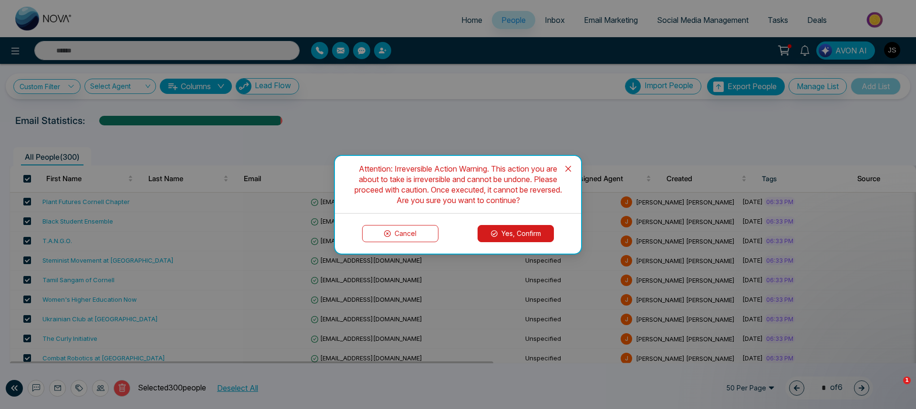
click at [499, 230] on button "Yes, Confirm" at bounding box center [515, 233] width 76 height 17
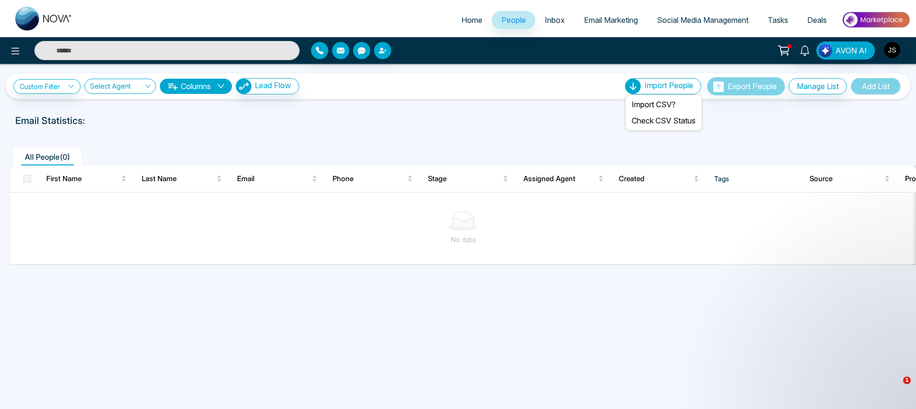
click at [667, 89] on span "Import People" at bounding box center [668, 86] width 49 height 10
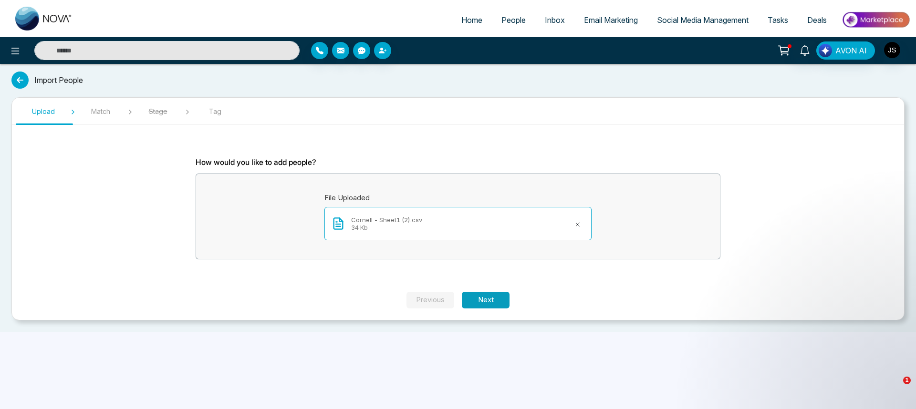
click at [479, 299] on button "Next" at bounding box center [486, 300] width 48 height 17
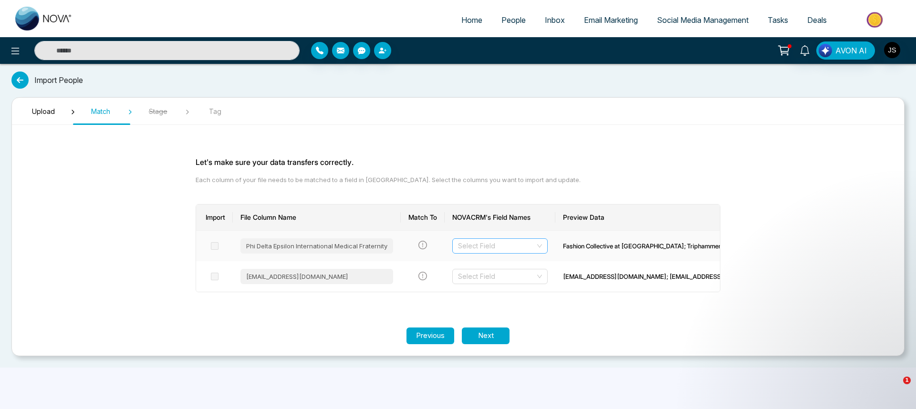
click at [497, 245] on input "search" at bounding box center [496, 246] width 77 height 14
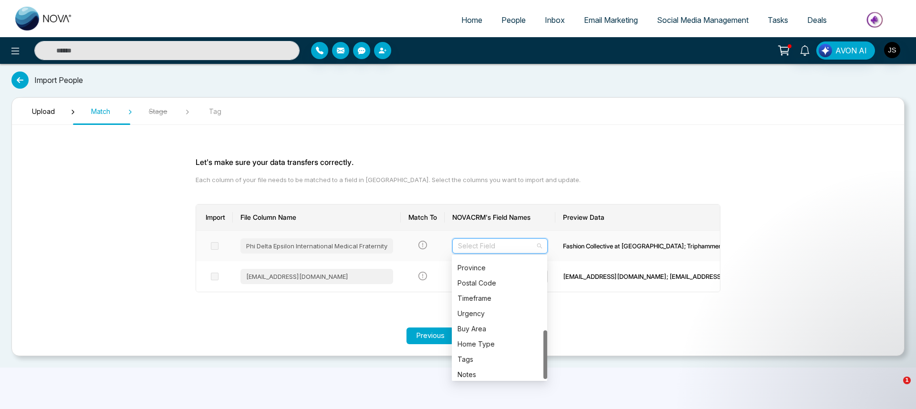
scroll to position [183, 0]
click at [480, 355] on div "Tags" at bounding box center [499, 356] width 84 height 10
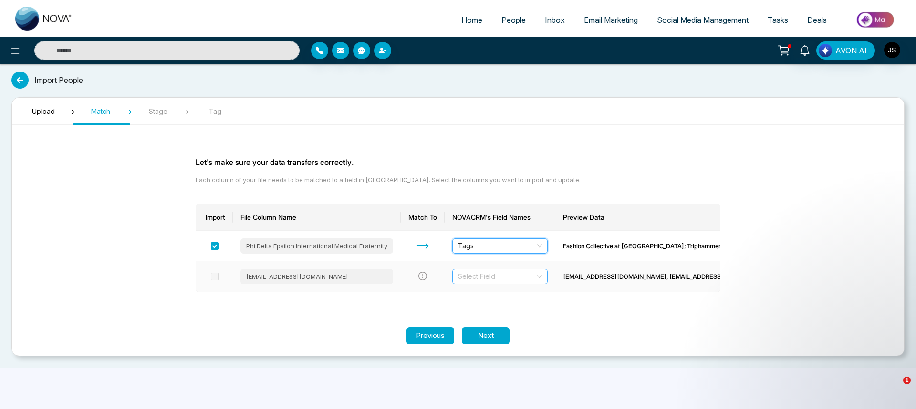
click at [481, 279] on input "search" at bounding box center [496, 276] width 77 height 14
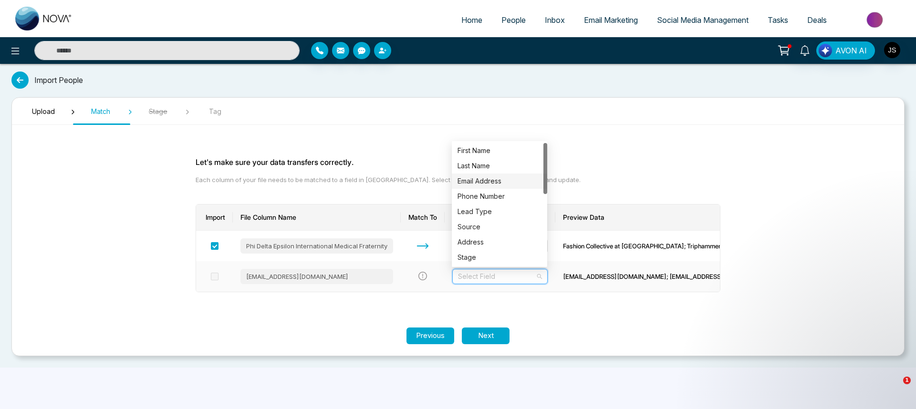
click at [484, 182] on div "Email Address" at bounding box center [499, 181] width 84 height 10
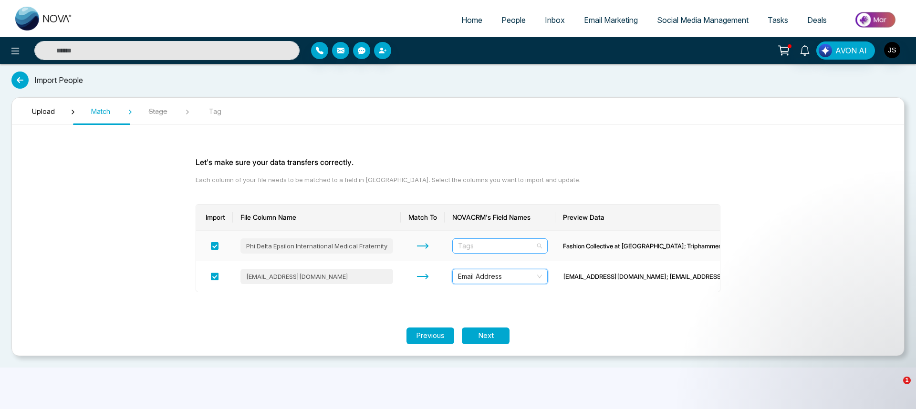
click at [529, 245] on span "Tags" at bounding box center [500, 246] width 84 height 14
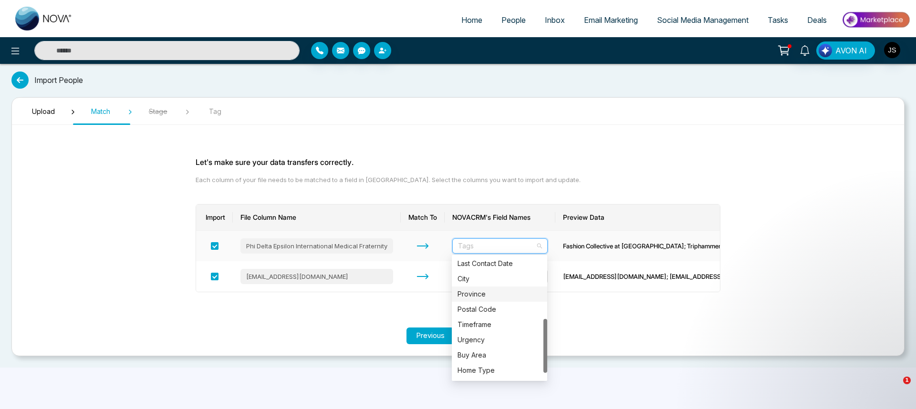
scroll to position [0, 0]
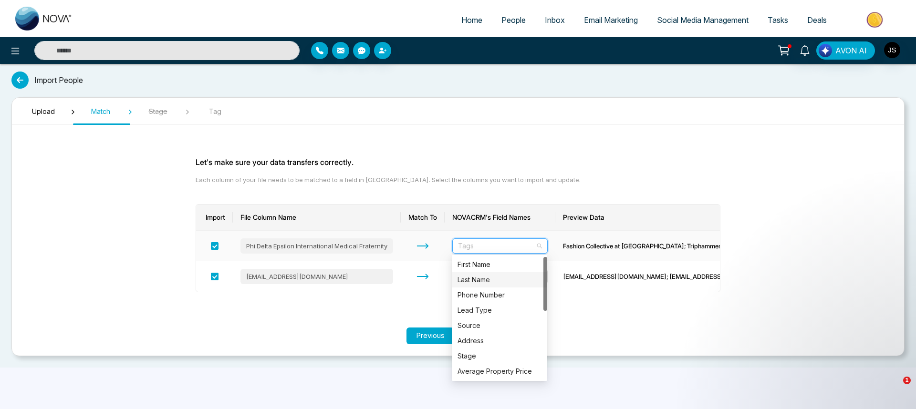
click at [504, 284] on div "Last Name" at bounding box center [499, 280] width 84 height 10
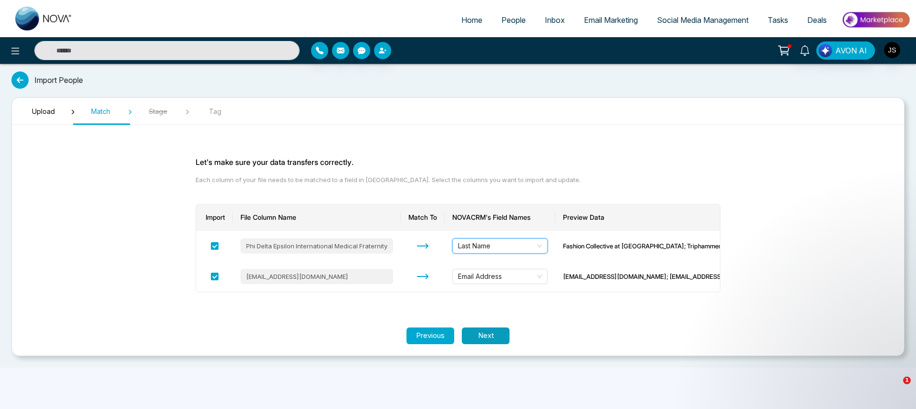
click at [483, 330] on button "Next" at bounding box center [486, 336] width 48 height 17
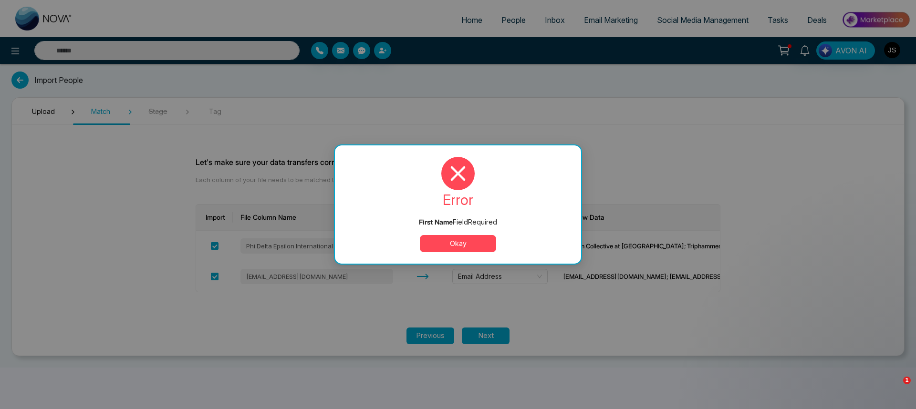
click at [461, 241] on button "Okay" at bounding box center [458, 243] width 76 height 17
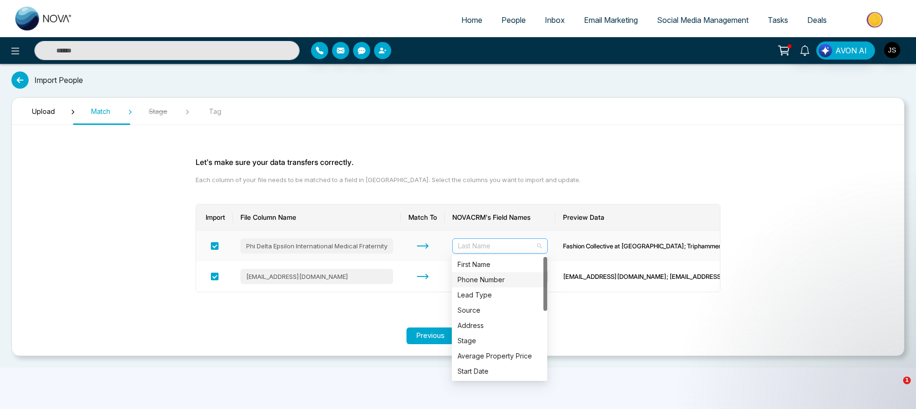
click at [490, 245] on span "Last Name" at bounding box center [500, 246] width 84 height 14
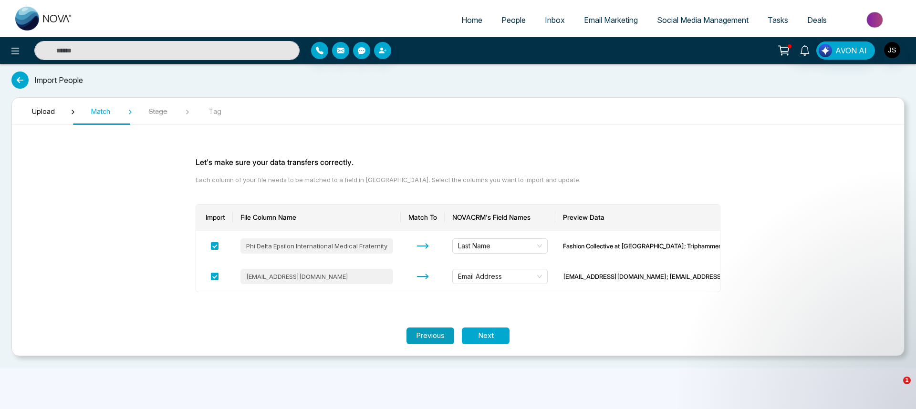
click at [429, 334] on button "Previous" at bounding box center [430, 336] width 48 height 17
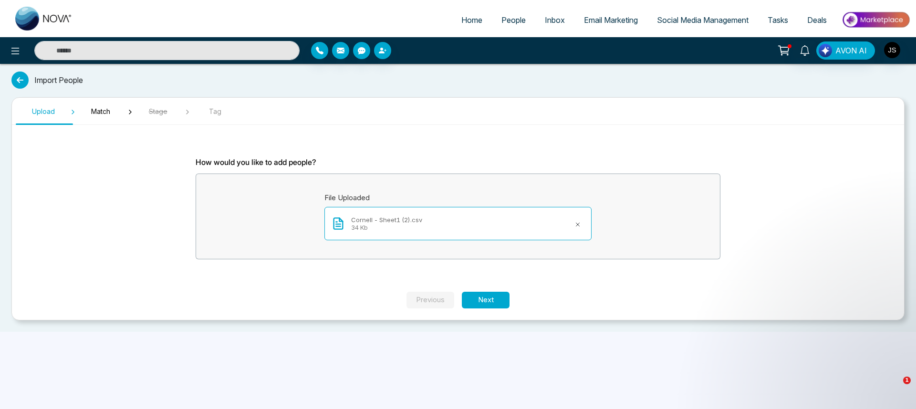
click at [577, 224] on icon at bounding box center [577, 224] width 3 height 3
click at [490, 303] on button "Next" at bounding box center [486, 300] width 48 height 17
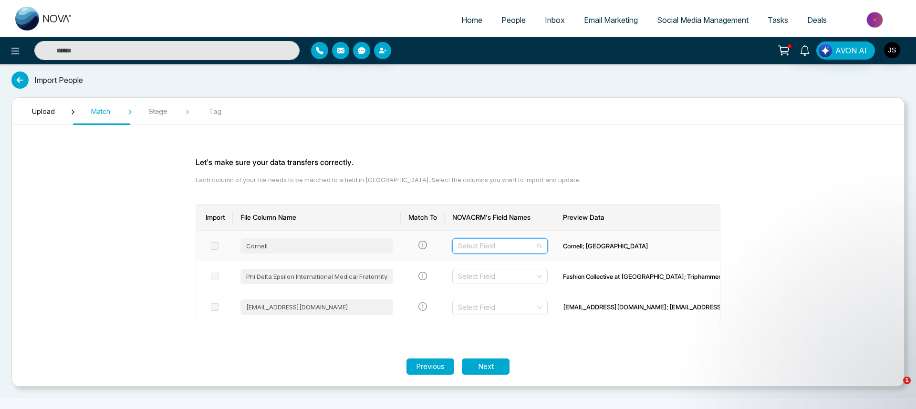
click at [500, 249] on input "search" at bounding box center [496, 246] width 77 height 14
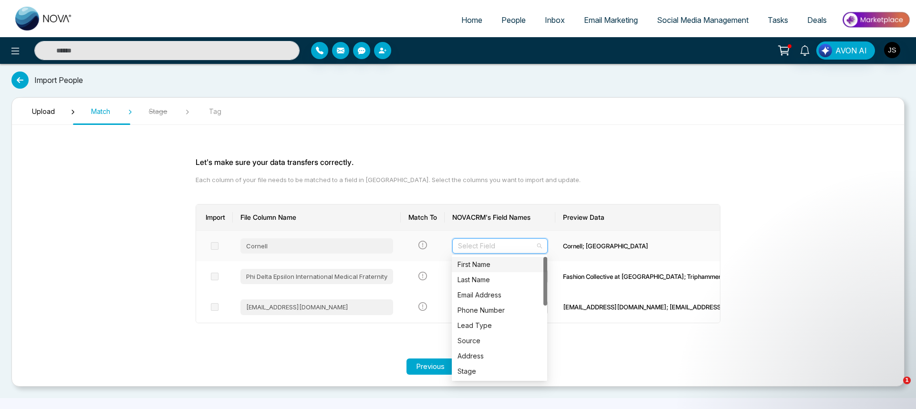
click at [491, 267] on div "First Name" at bounding box center [499, 264] width 84 height 10
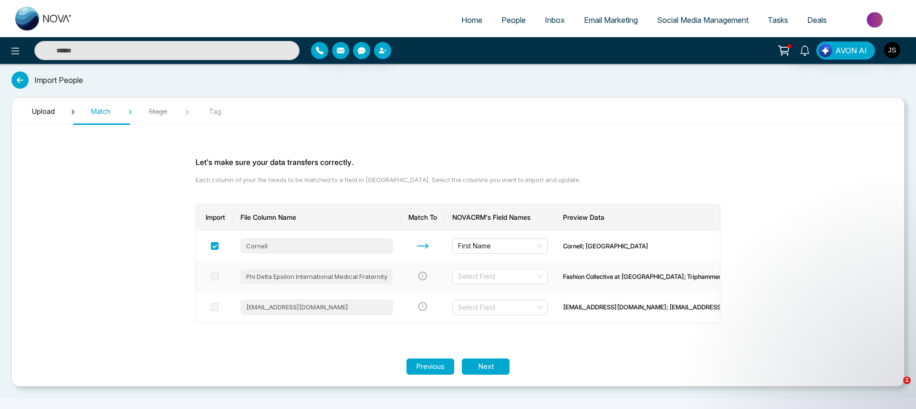
click at [348, 272] on div "Phi Delta Epsilon International Medical Fraternity" at bounding box center [316, 276] width 153 height 15
click at [471, 274] on input "search" at bounding box center [496, 276] width 77 height 14
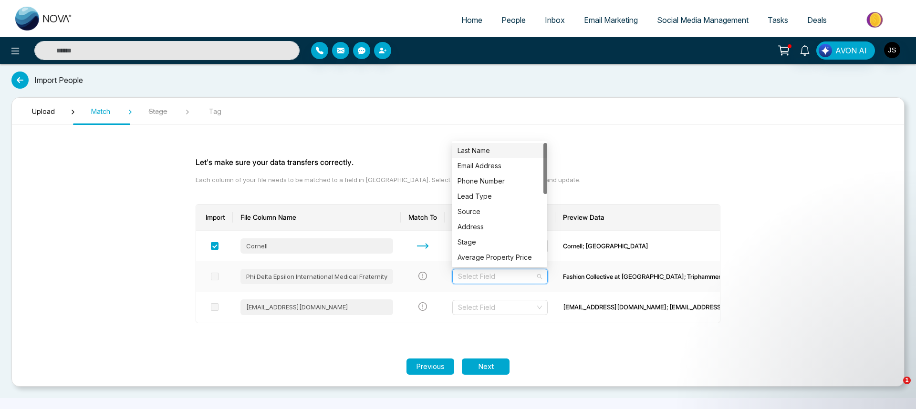
click at [480, 151] on div "Last Name" at bounding box center [499, 150] width 84 height 10
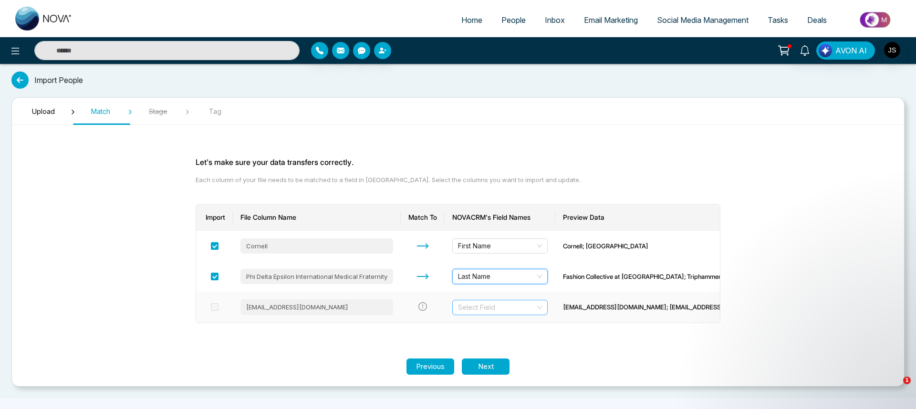
click at [478, 311] on input "search" at bounding box center [496, 307] width 77 height 14
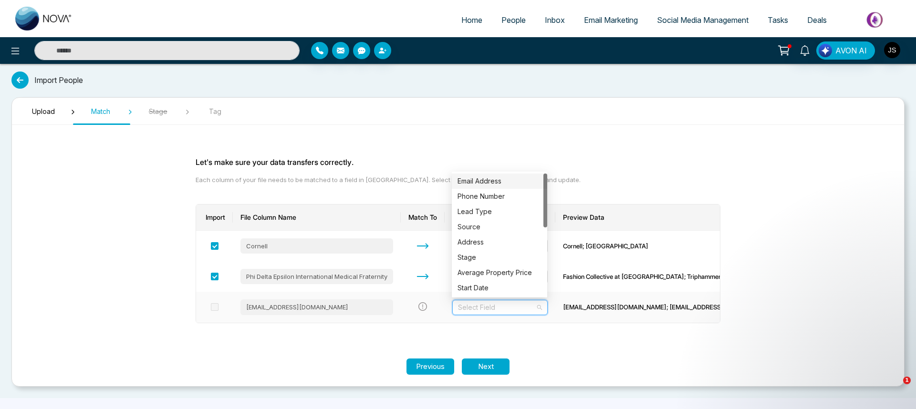
click at [480, 181] on div "Email Address" at bounding box center [499, 181] width 84 height 10
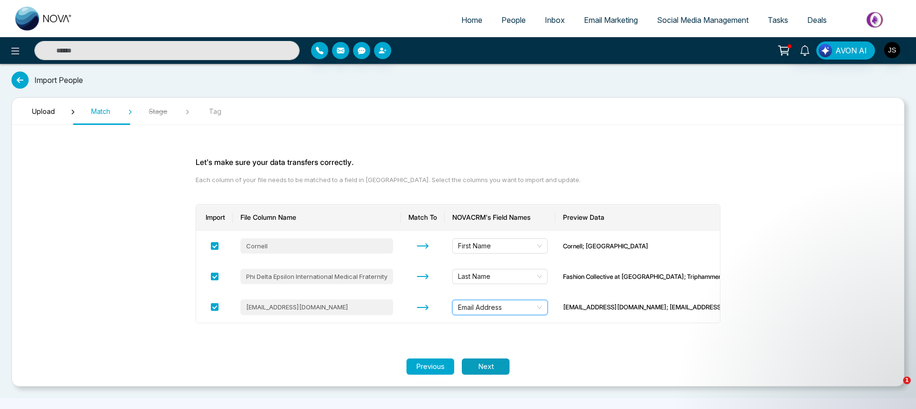
click at [480, 367] on button "Next" at bounding box center [486, 367] width 48 height 17
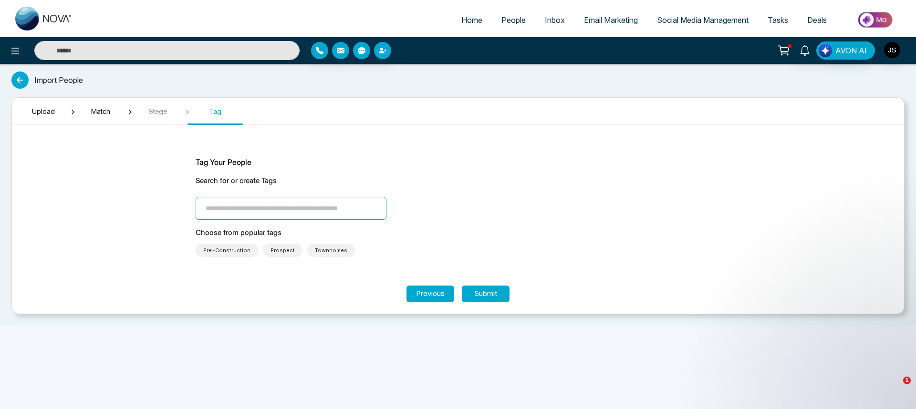
click at [303, 211] on input "search" at bounding box center [291, 208] width 191 height 23
type input "**********"
click at [485, 297] on button "Submit" at bounding box center [486, 294] width 48 height 17
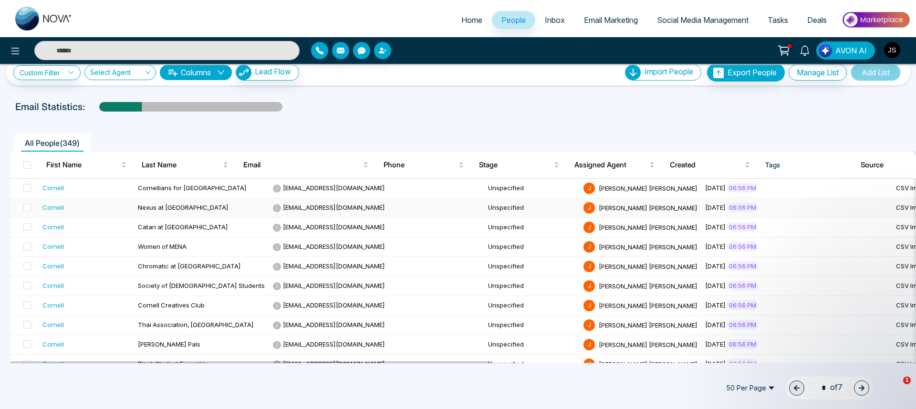
scroll to position [18, 0]
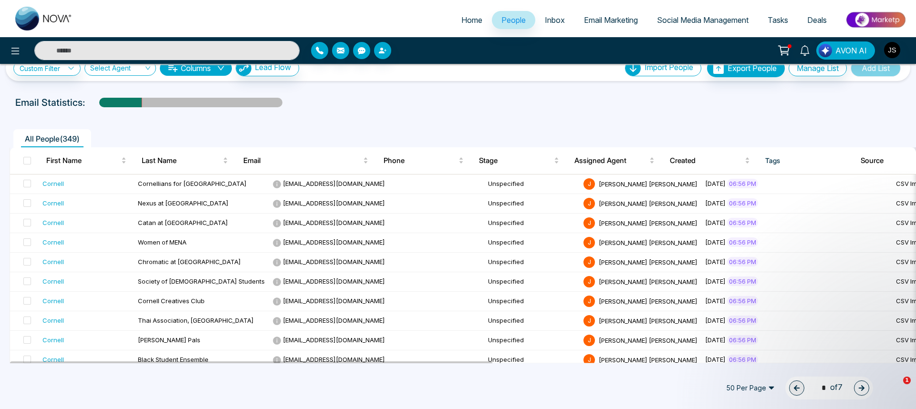
click at [766, 391] on span "50 Per Page" at bounding box center [750, 388] width 62 height 15
click at [728, 367] on div "100 Per Page" at bounding box center [750, 369] width 51 height 10
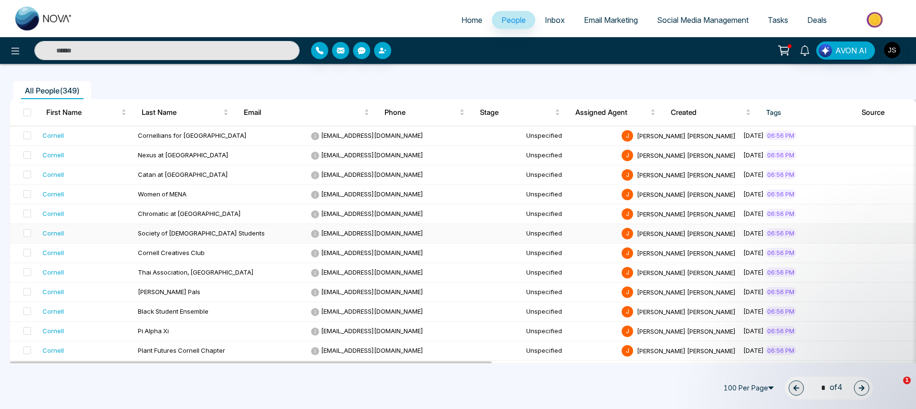
scroll to position [0, 0]
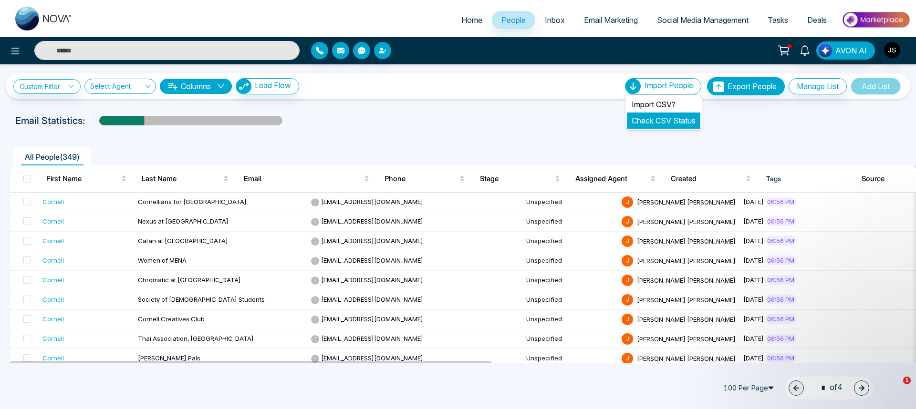
click at [657, 119] on link "Check CSV Status" at bounding box center [663, 121] width 64 height 10
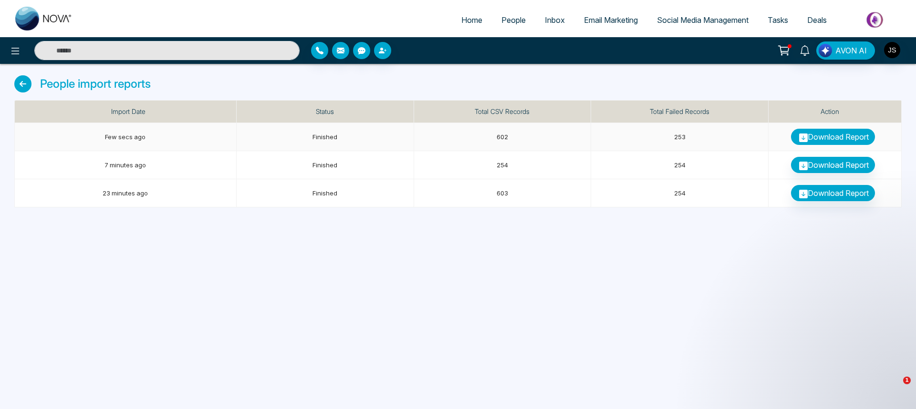
click at [823, 141] on link "Download Report" at bounding box center [833, 137] width 84 height 16
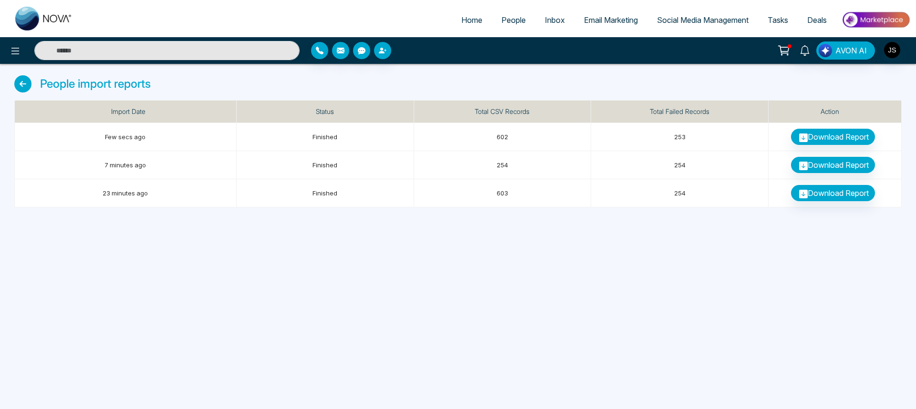
click at [29, 86] on icon at bounding box center [22, 83] width 17 height 17
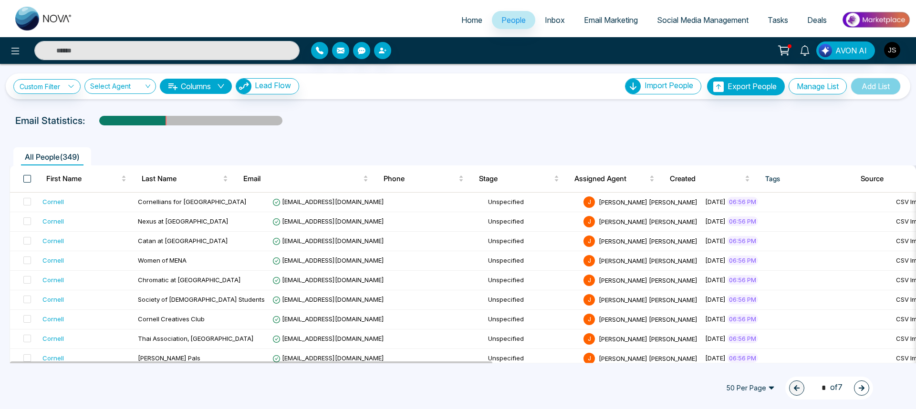
click at [30, 176] on span at bounding box center [27, 179] width 8 height 8
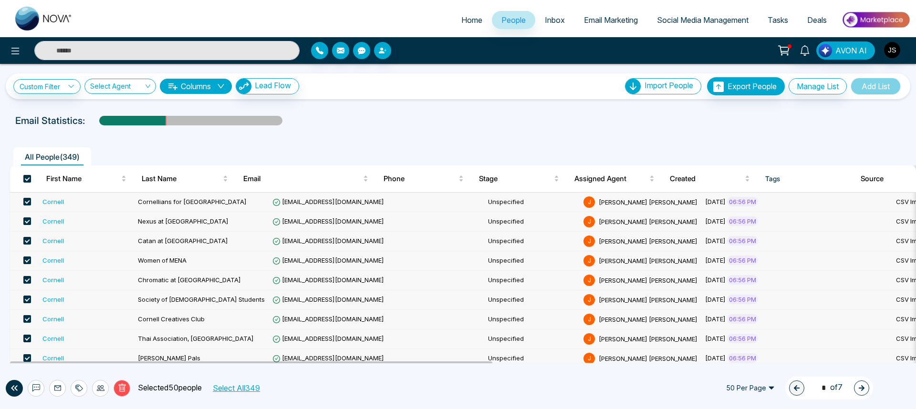
click at [241, 389] on button "Select All 349" at bounding box center [236, 388] width 54 height 12
click at [130, 388] on p "Selected 349 people" at bounding box center [168, 388] width 76 height 12
click at [126, 388] on icon at bounding box center [122, 388] width 9 height 9
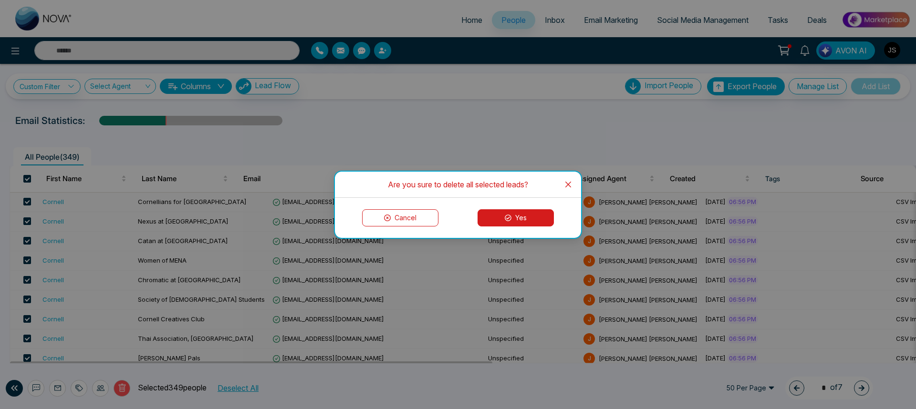
click at [526, 213] on button "Yes" at bounding box center [515, 217] width 76 height 17
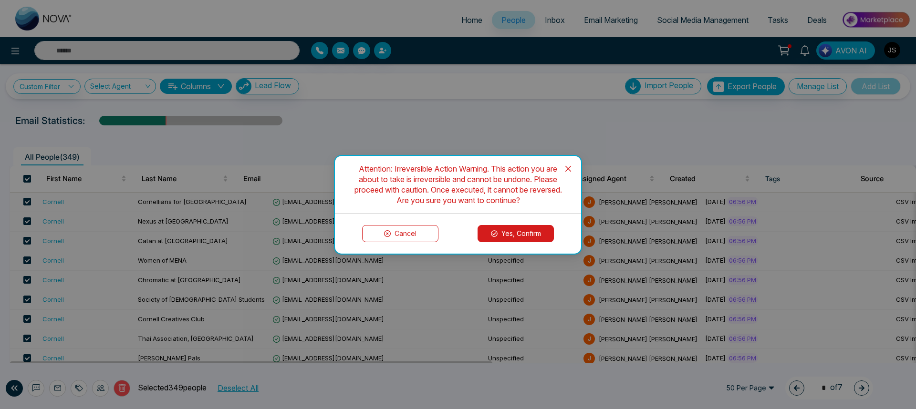
click at [515, 230] on button "Yes, Confirm" at bounding box center [515, 233] width 76 height 17
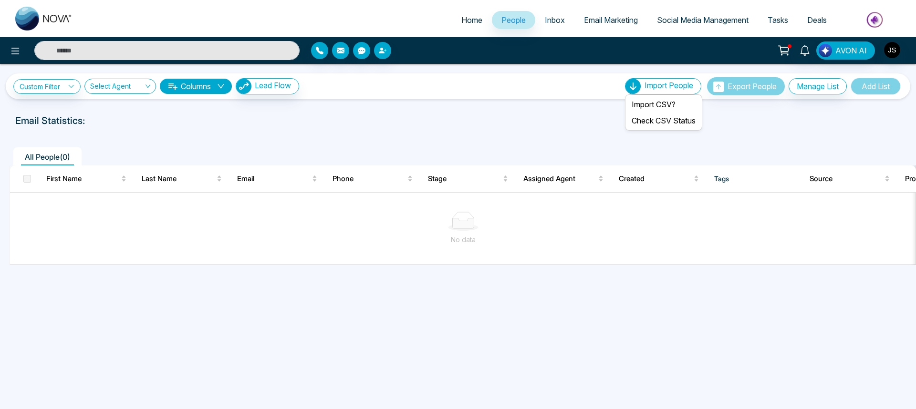
click at [656, 88] on span "Import People" at bounding box center [668, 86] width 49 height 10
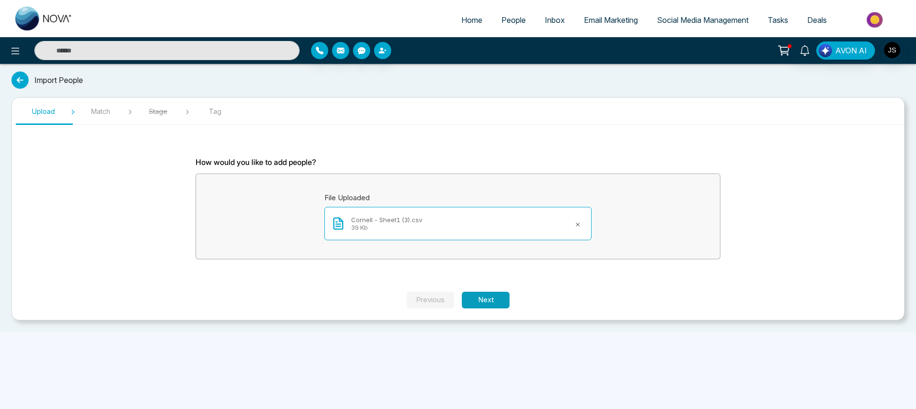
click at [477, 296] on button "Next" at bounding box center [486, 300] width 48 height 17
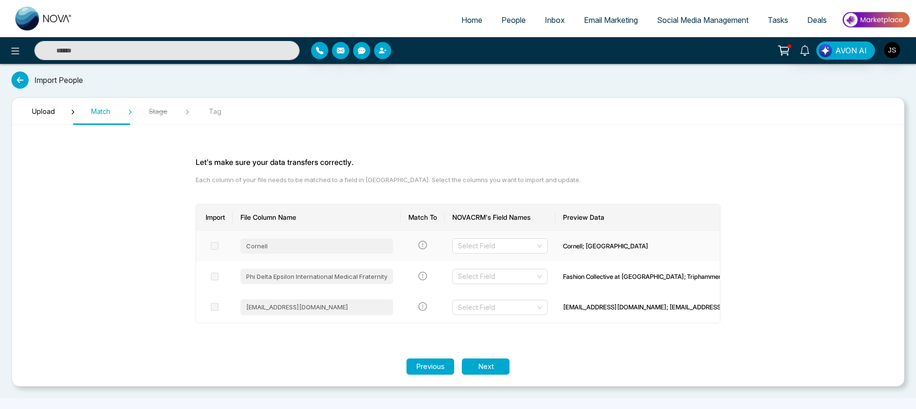
click at [494, 233] on td "Select Field" at bounding box center [500, 246] width 111 height 31
click at [490, 243] on input "search" at bounding box center [496, 246] width 77 height 14
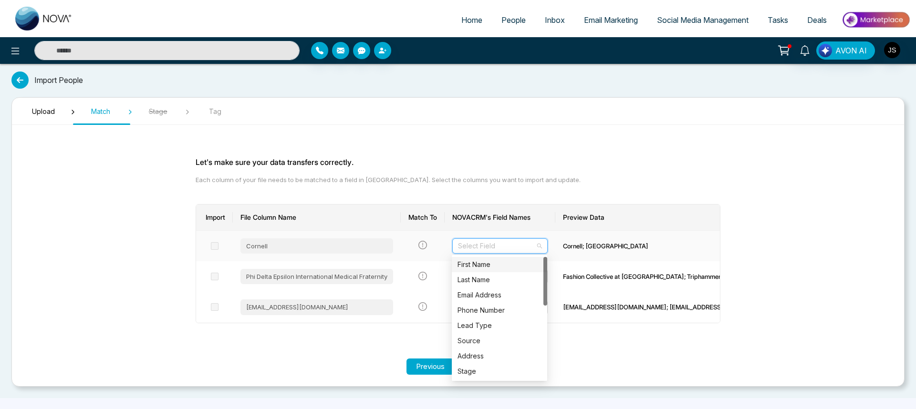
click at [490, 271] on div "First Name" at bounding box center [499, 264] width 95 height 15
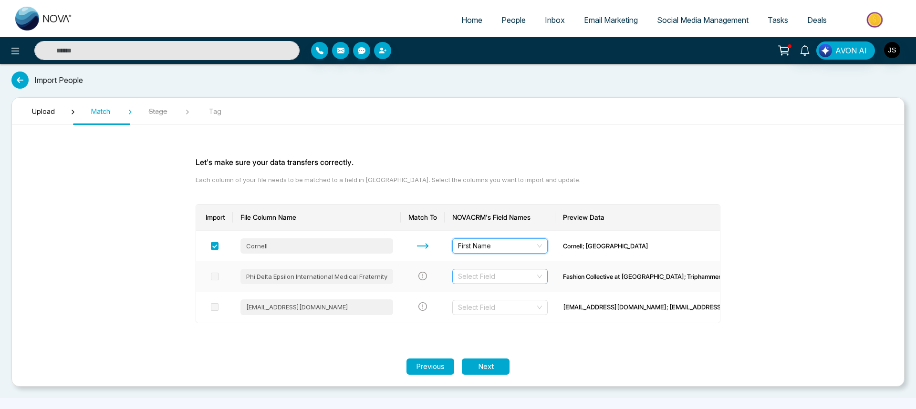
click at [488, 279] on input "search" at bounding box center [496, 276] width 77 height 14
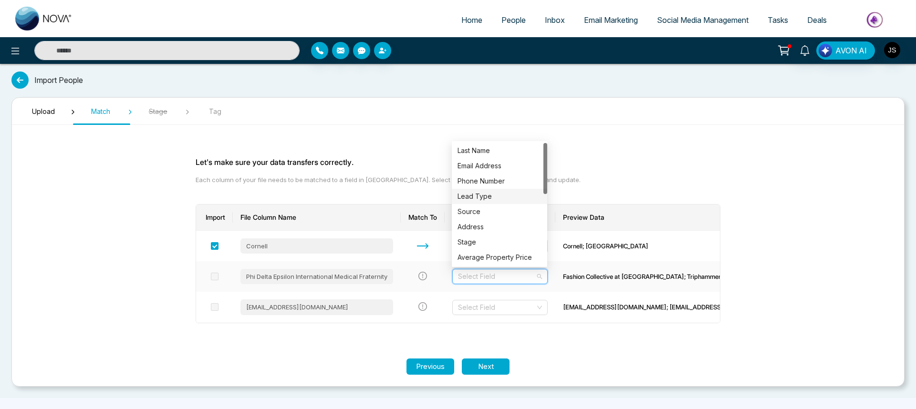
click at [497, 197] on div "Lead Type" at bounding box center [499, 196] width 84 height 10
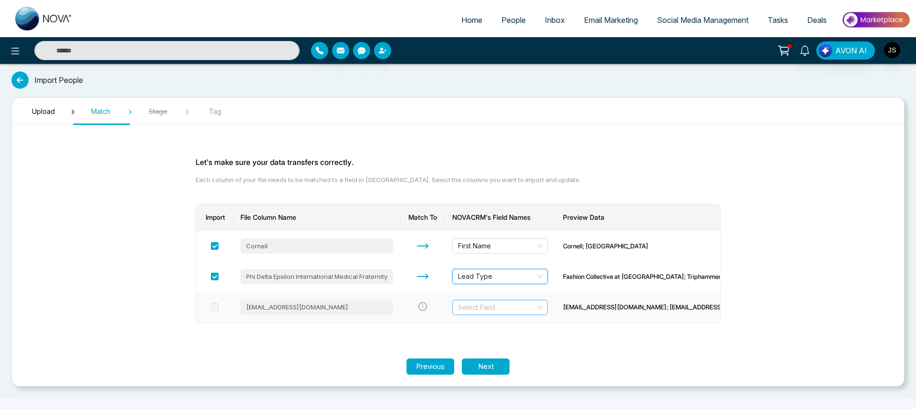
click at [487, 303] on input "search" at bounding box center [496, 307] width 77 height 14
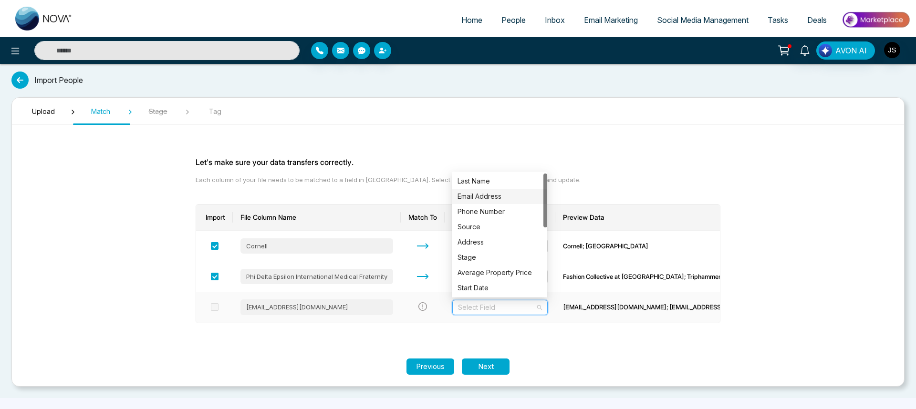
click at [482, 198] on div "Email Address" at bounding box center [499, 196] width 84 height 10
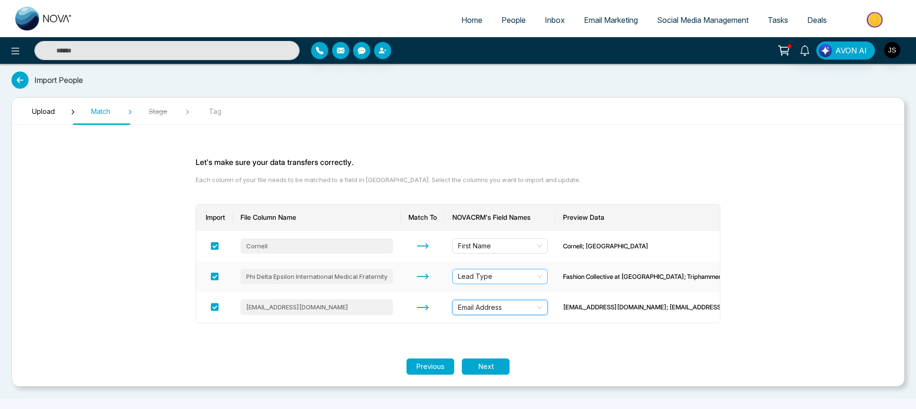
click at [487, 275] on span "Lead Type" at bounding box center [500, 276] width 84 height 14
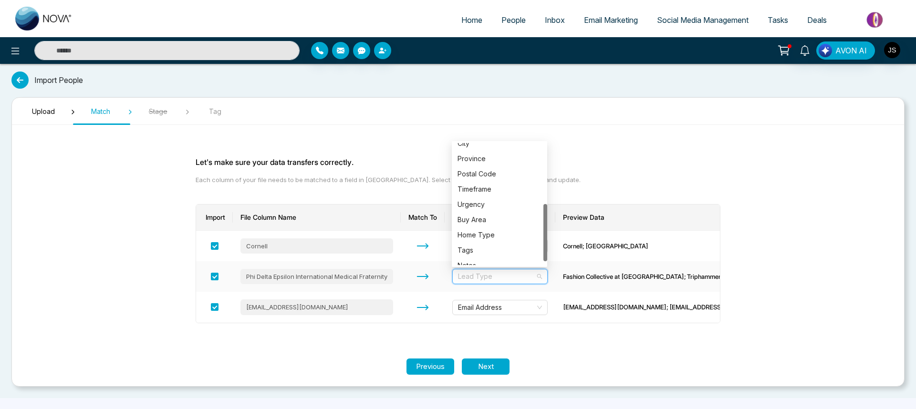
scroll to position [137, 0]
click at [501, 257] on div "Notes" at bounding box center [499, 257] width 84 height 10
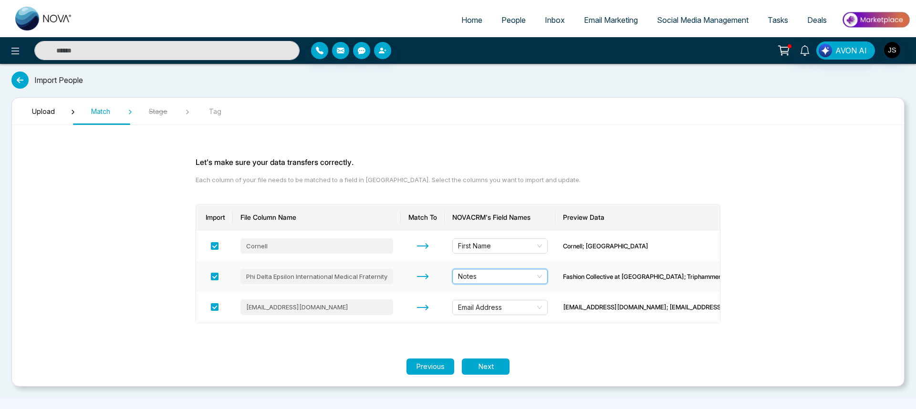
click at [491, 271] on span "Notes" at bounding box center [500, 276] width 84 height 14
click at [479, 331] on div "Import File Column Name Match To NOVACRM's Field Names Preview Data [PERSON_NAM…" at bounding box center [458, 264] width 525 height 142
click at [486, 368] on button "Next" at bounding box center [486, 367] width 48 height 17
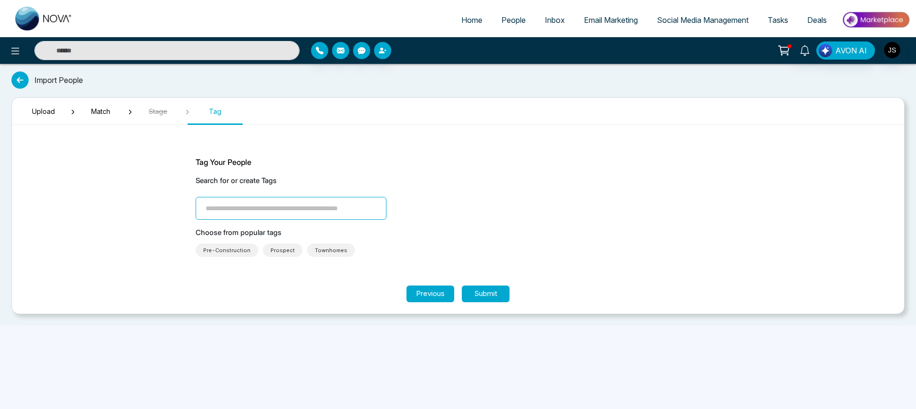
click at [335, 212] on input "search" at bounding box center [291, 208] width 191 height 23
type input "**********"
click at [478, 292] on button "Submit" at bounding box center [486, 294] width 48 height 17
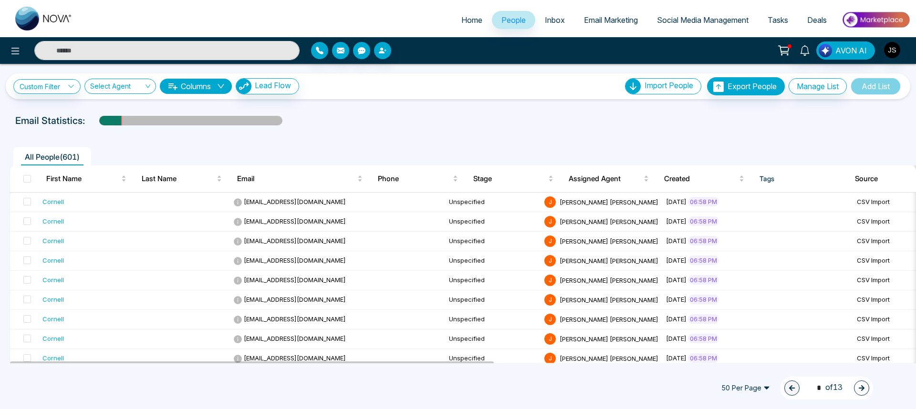
click at [198, 88] on button "Columns" at bounding box center [196, 86] width 72 height 15
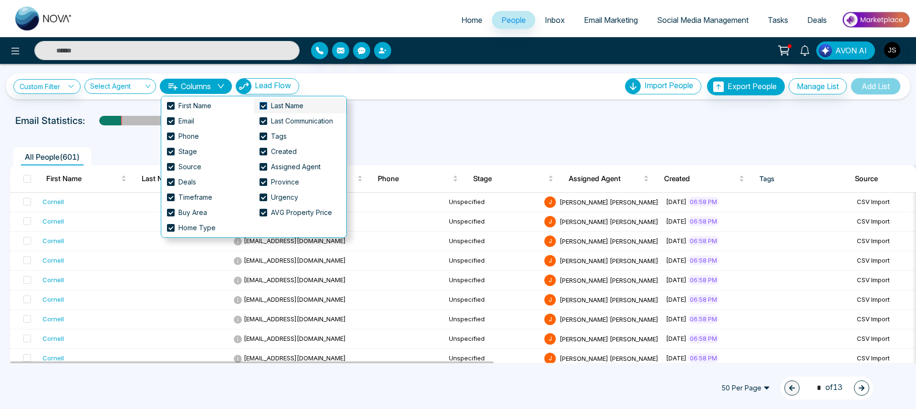
click at [264, 106] on span at bounding box center [263, 106] width 8 height 8
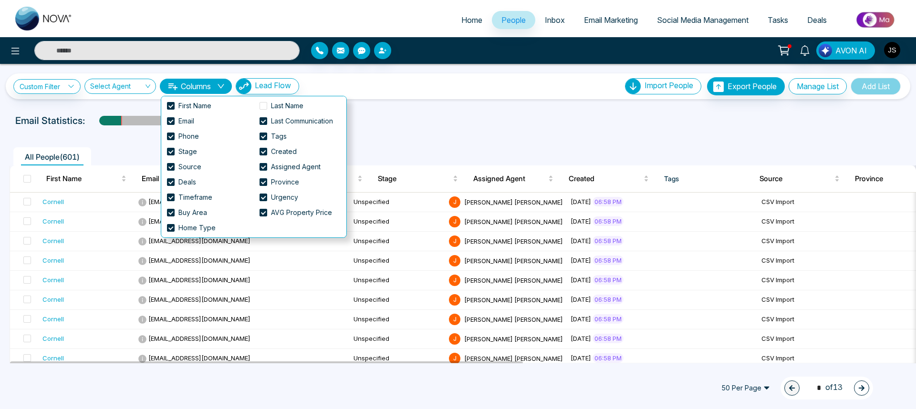
click at [380, 128] on div at bounding box center [458, 130] width 904 height 4
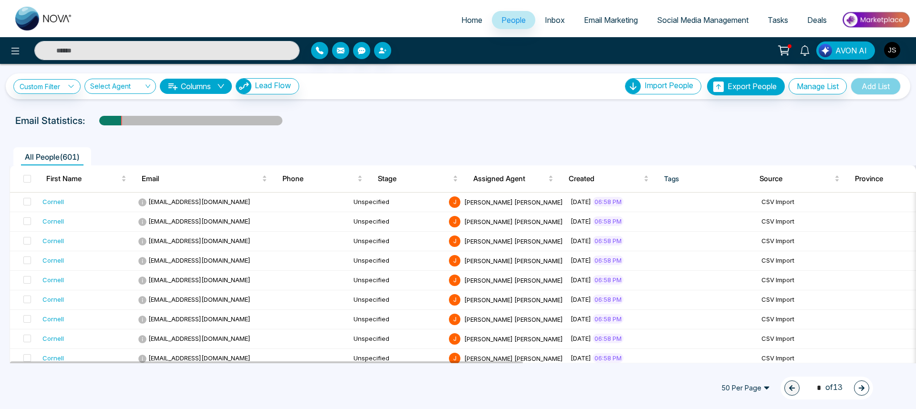
click at [192, 86] on button "Columns" at bounding box center [196, 86] width 72 height 15
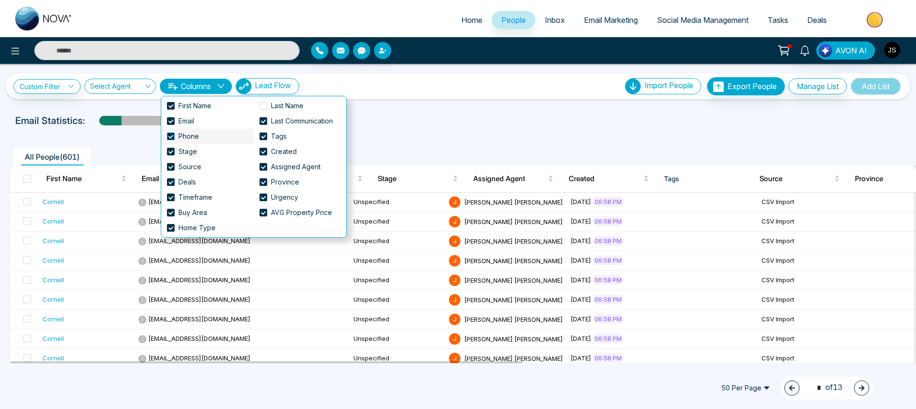
click at [171, 138] on span at bounding box center [171, 137] width 8 height 8
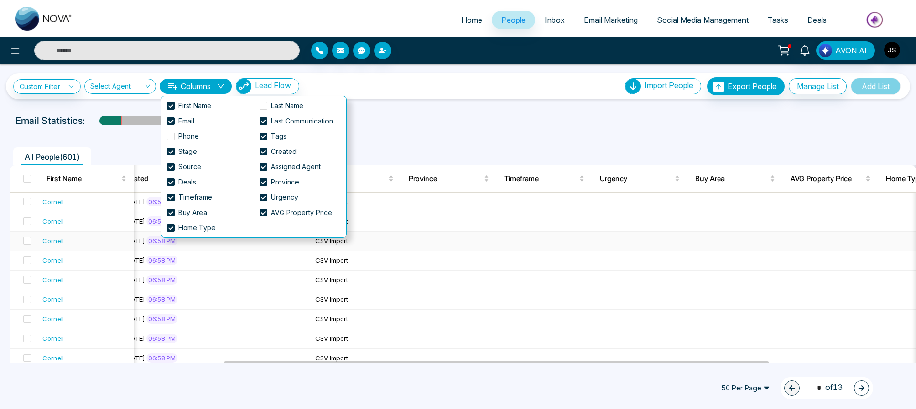
scroll to position [0, 357]
click at [264, 184] on span at bounding box center [263, 182] width 8 height 8
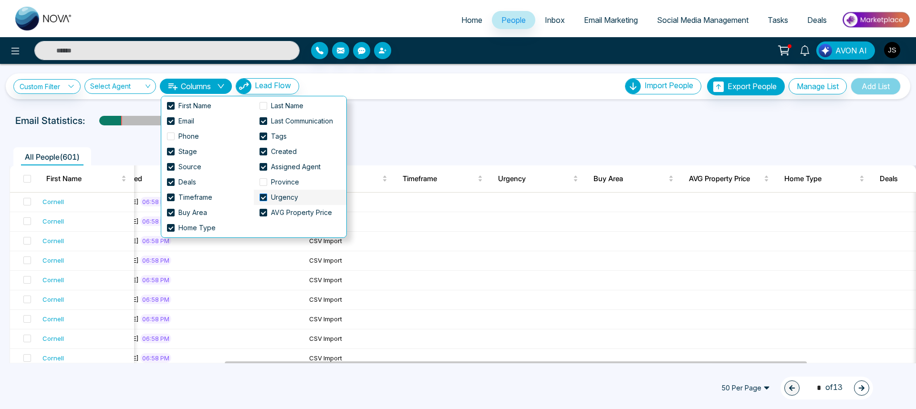
click at [262, 194] on span at bounding box center [263, 198] width 8 height 8
click at [171, 215] on span at bounding box center [171, 213] width 8 height 8
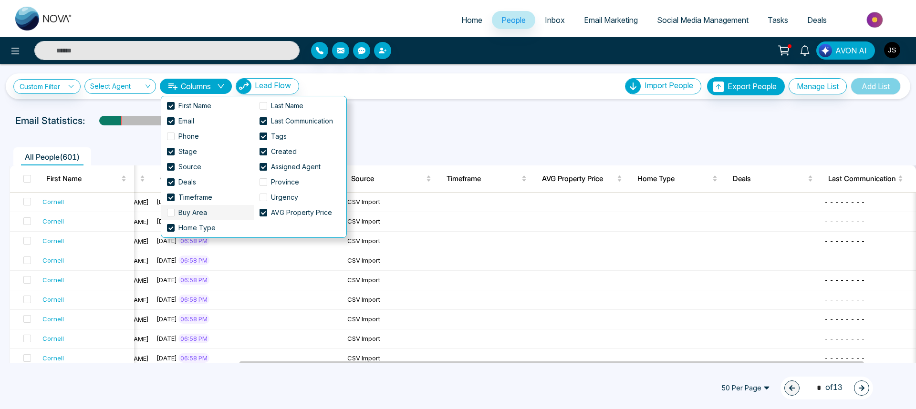
scroll to position [0, 313]
click at [170, 228] on span at bounding box center [171, 228] width 8 height 8
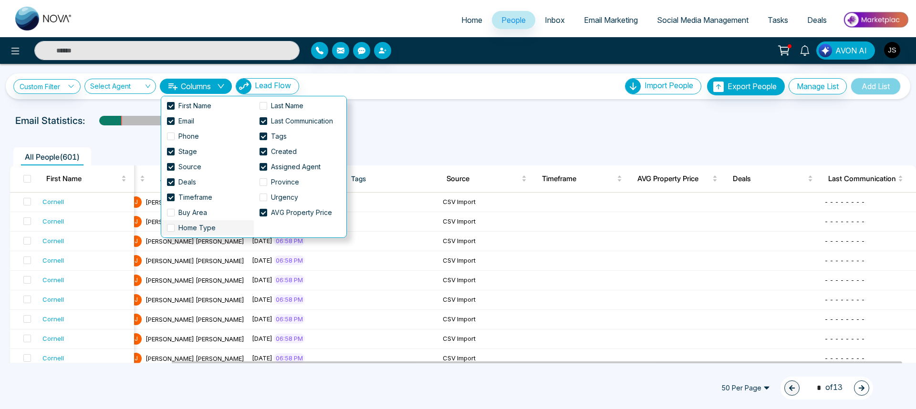
scroll to position [0, 217]
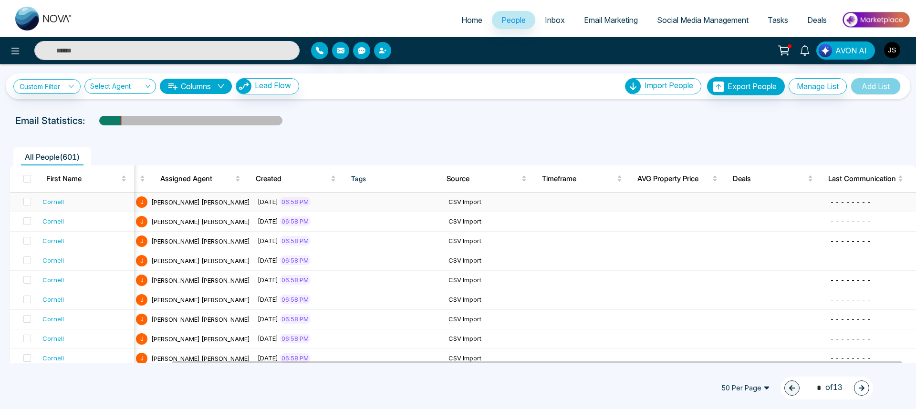
click at [731, 205] on td at bounding box center [778, 203] width 95 height 20
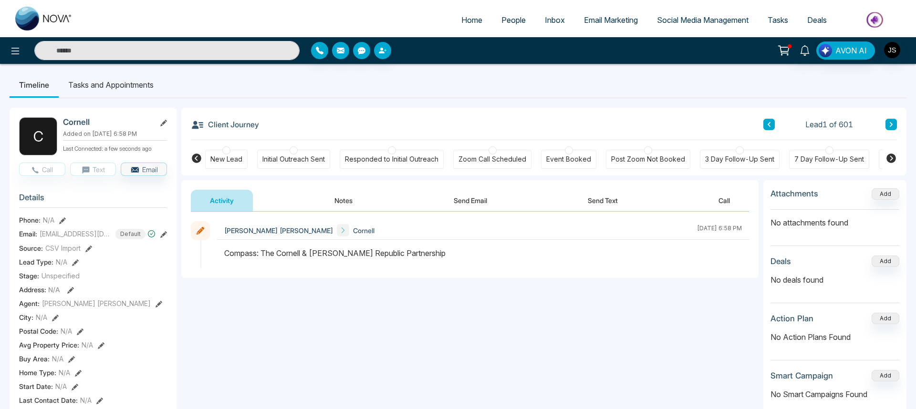
scroll to position [0, 0]
click at [76, 126] on h2 "Cornell" at bounding box center [107, 123] width 89 height 10
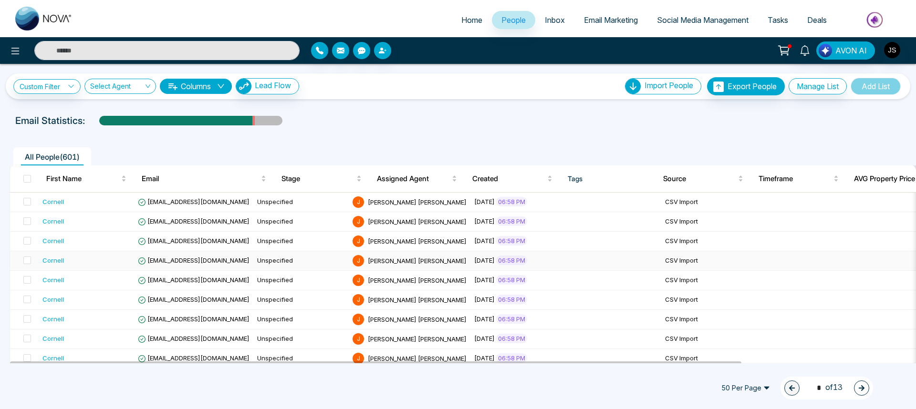
scroll to position [0, 59]
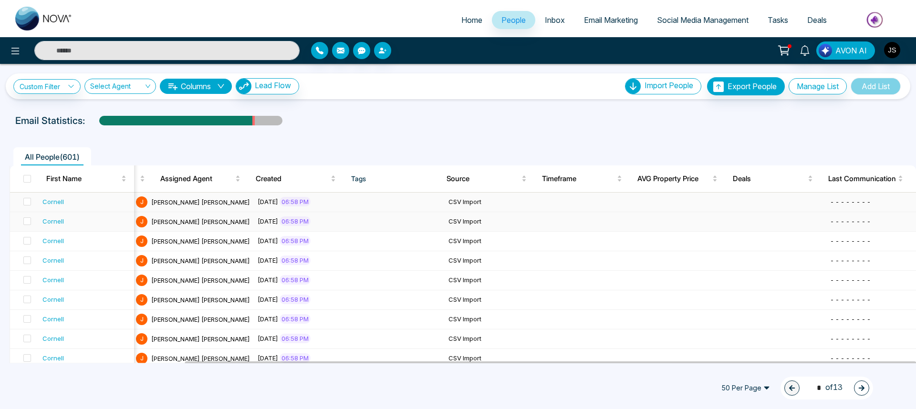
click at [372, 204] on td at bounding box center [396, 203] width 95 height 20
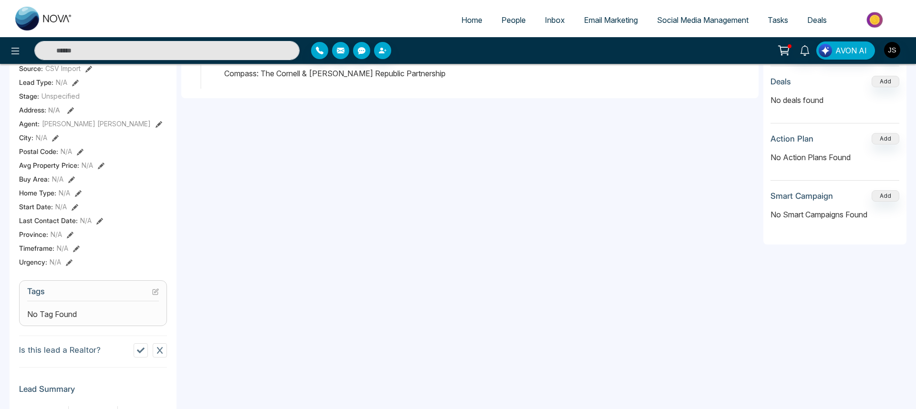
scroll to position [181, 0]
click at [114, 313] on div "No Tag Found" at bounding box center [93, 314] width 132 height 11
click at [63, 313] on span "No Tag Found" at bounding box center [52, 314] width 50 height 11
click at [153, 293] on icon at bounding box center [155, 292] width 7 height 7
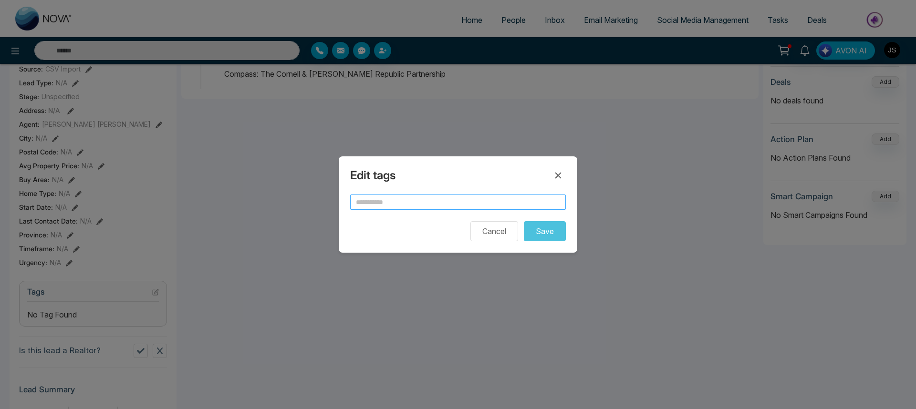
click at [383, 200] on input "text" at bounding box center [458, 202] width 216 height 15
click at [476, 234] on button "Cancel" at bounding box center [494, 231] width 48 height 20
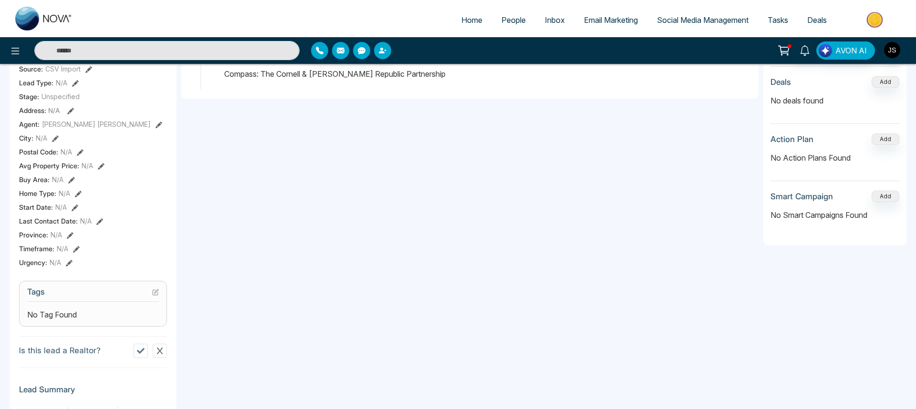
scroll to position [0, 0]
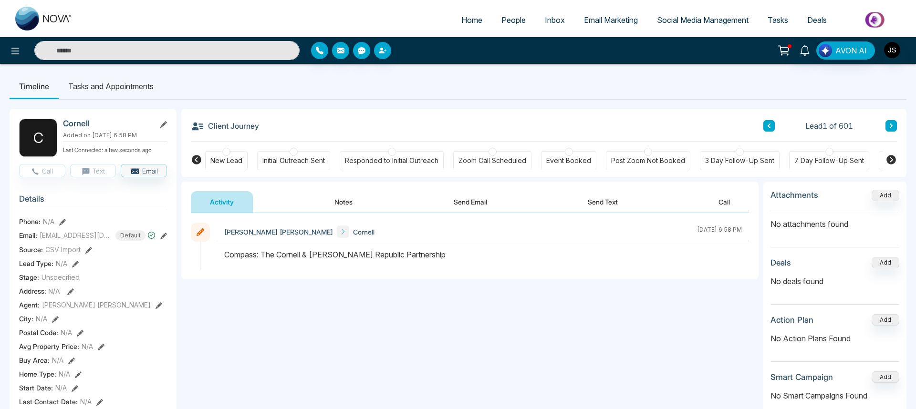
click at [790, 51] on icon at bounding box center [783, 50] width 13 height 13
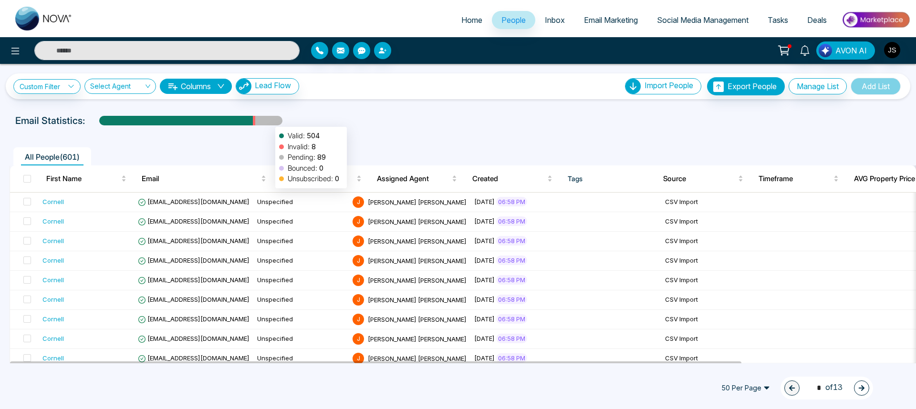
click at [270, 122] on div at bounding box center [268, 124] width 27 height 17
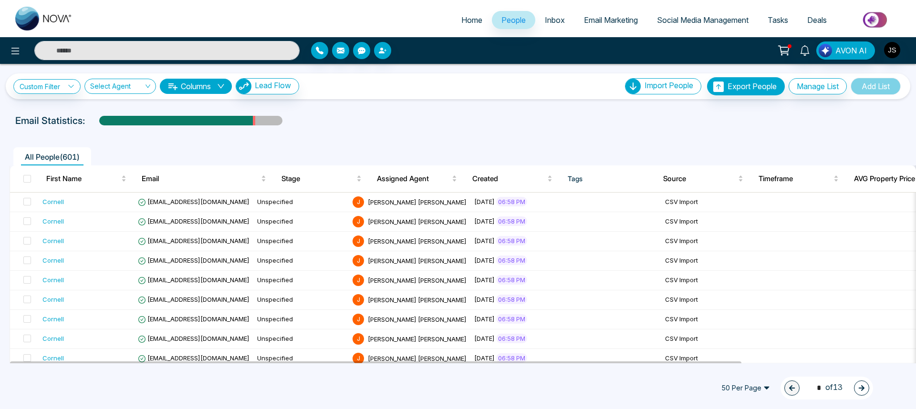
click at [228, 86] on button "Columns" at bounding box center [196, 86] width 72 height 15
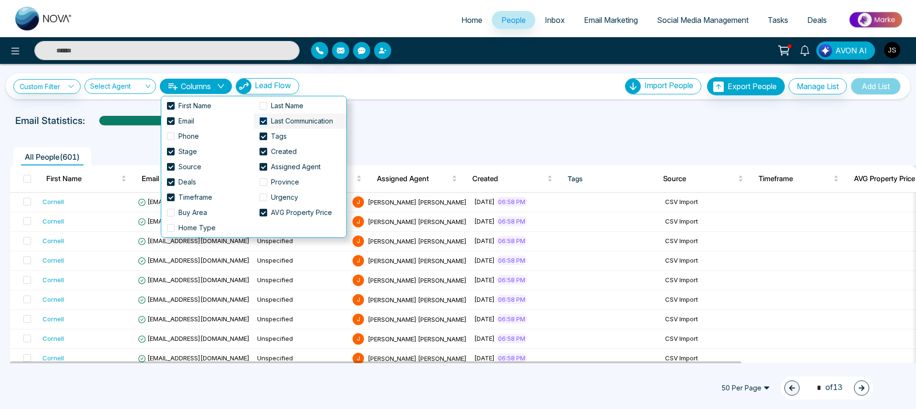
click at [266, 121] on span at bounding box center [263, 121] width 8 height 8
click at [264, 121] on span at bounding box center [263, 121] width 8 height 8
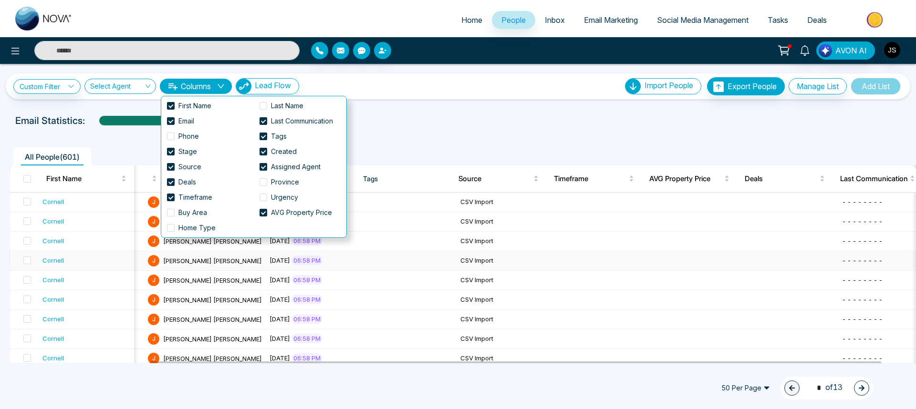
scroll to position [0, 217]
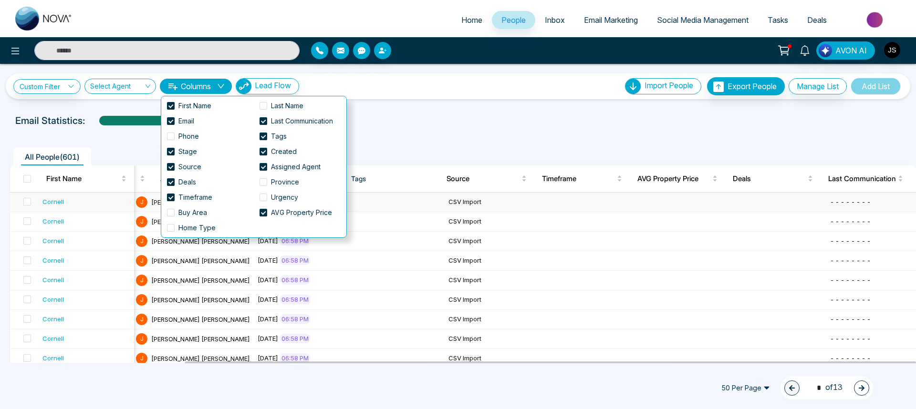
click at [651, 199] on td at bounding box center [682, 203] width 95 height 20
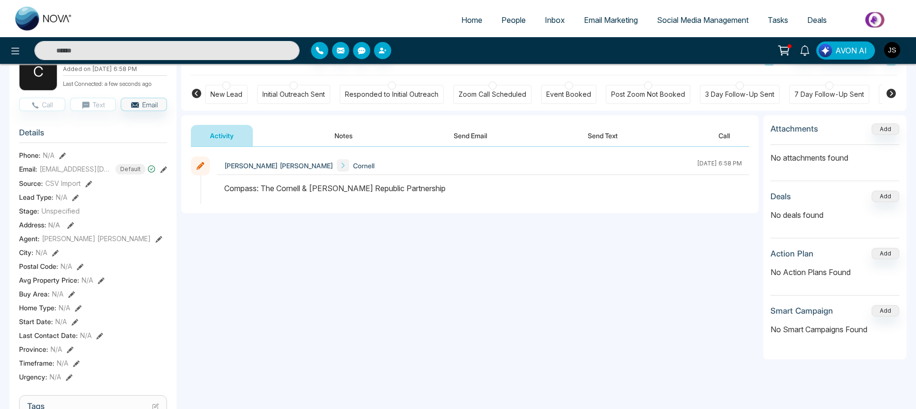
scroll to position [62, 0]
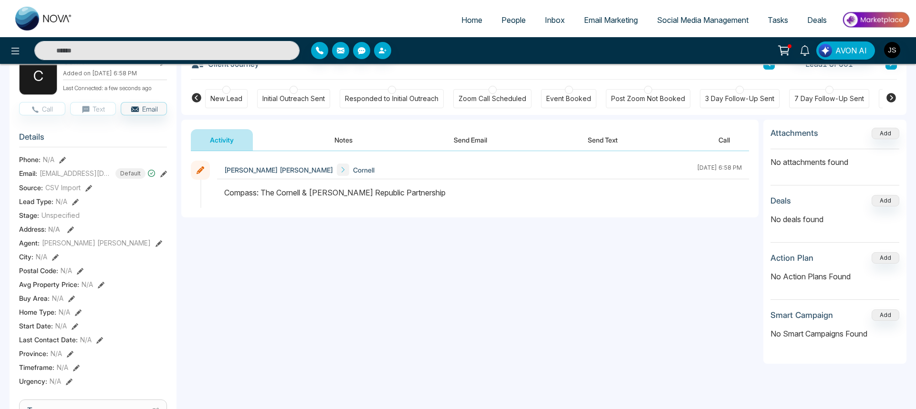
click at [101, 283] on icon at bounding box center [101, 285] width 7 height 7
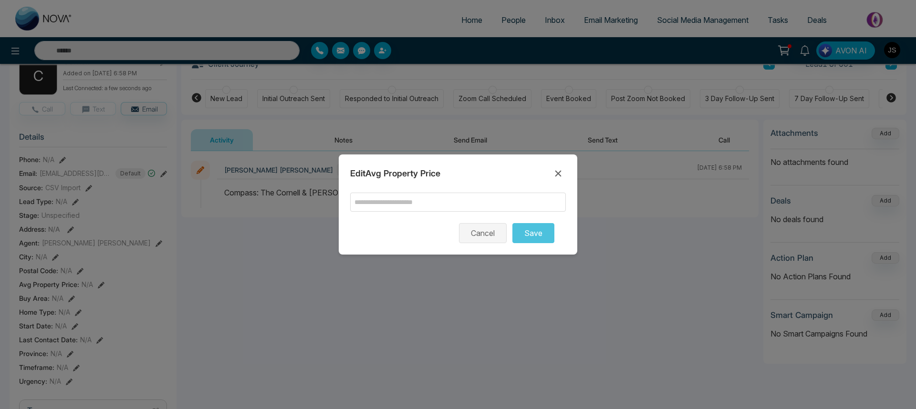
click at [499, 229] on button "Cancel" at bounding box center [483, 233] width 48 height 20
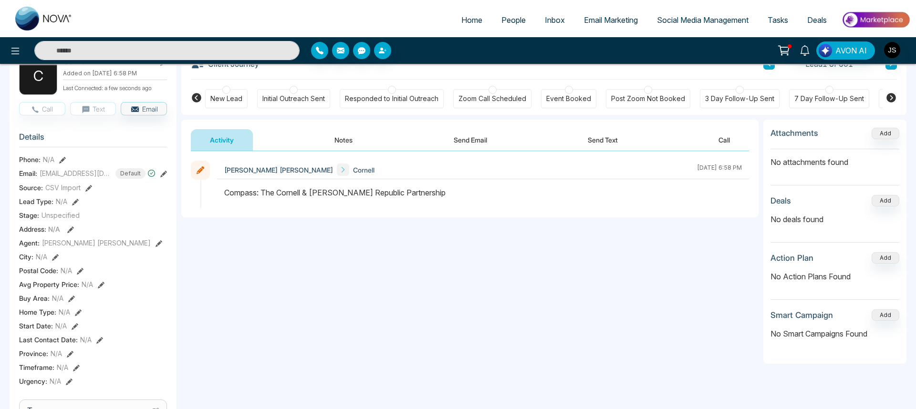
click at [36, 282] on span "Avg Property Price :" at bounding box center [49, 284] width 60 height 10
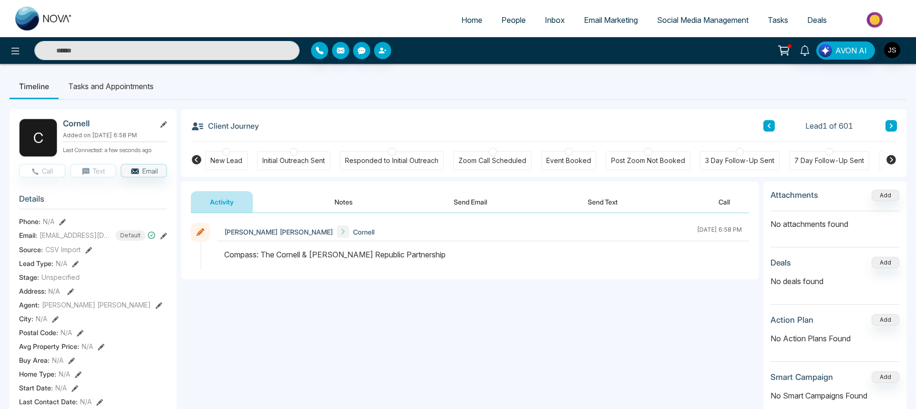
click at [307, 360] on div "**********" at bounding box center [469, 308] width 577 height 191
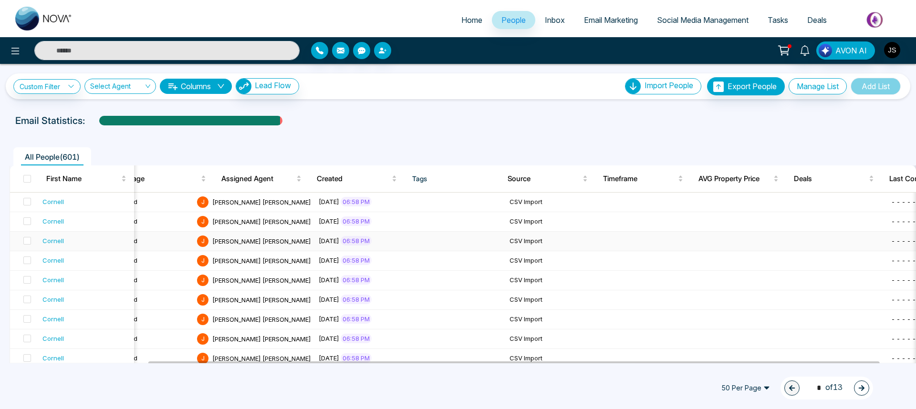
scroll to position [0, 217]
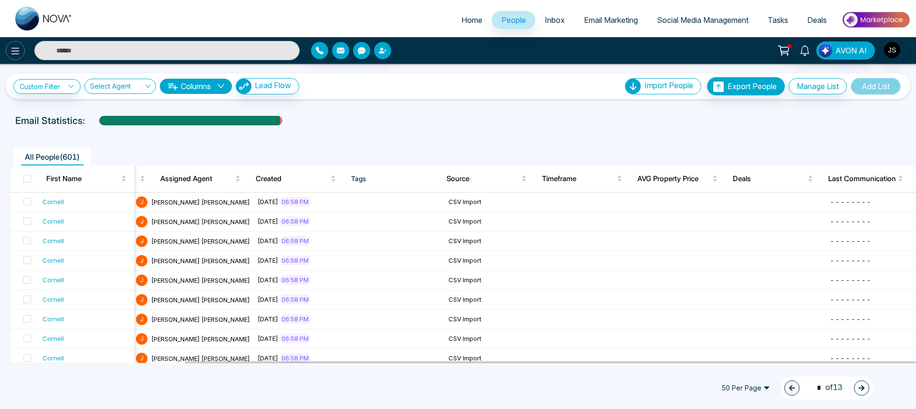
click at [15, 48] on icon at bounding box center [15, 51] width 8 height 7
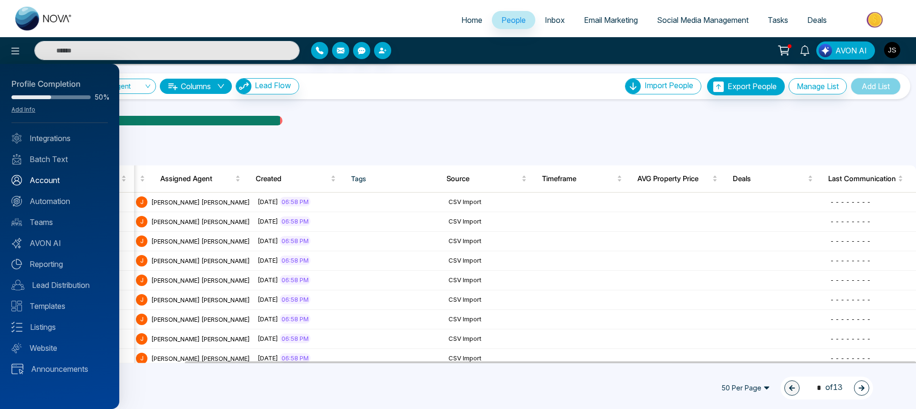
click at [52, 177] on link "Account" at bounding box center [59, 180] width 96 height 11
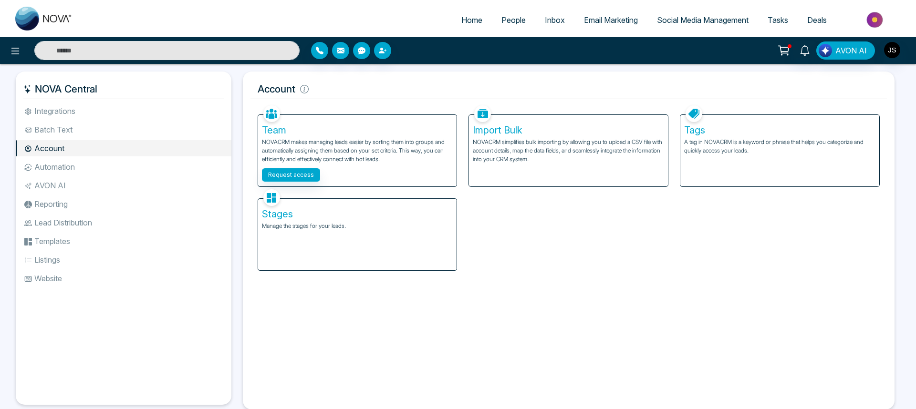
click at [68, 166] on li "Automation" at bounding box center [124, 167] width 216 height 16
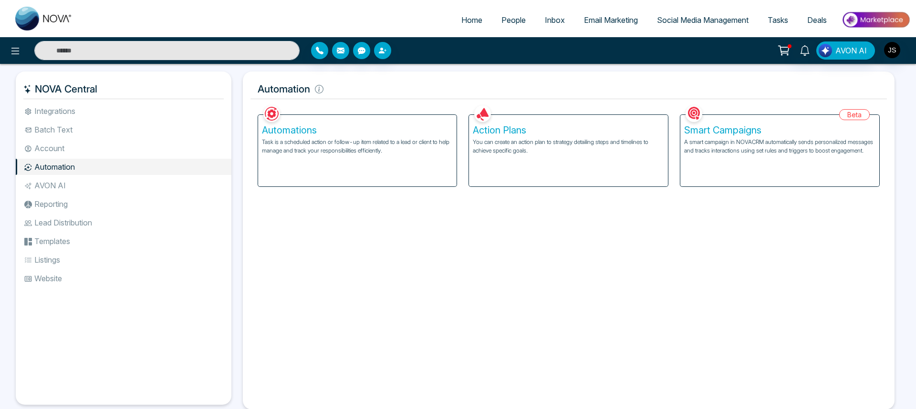
click at [58, 148] on li "Account" at bounding box center [124, 148] width 216 height 16
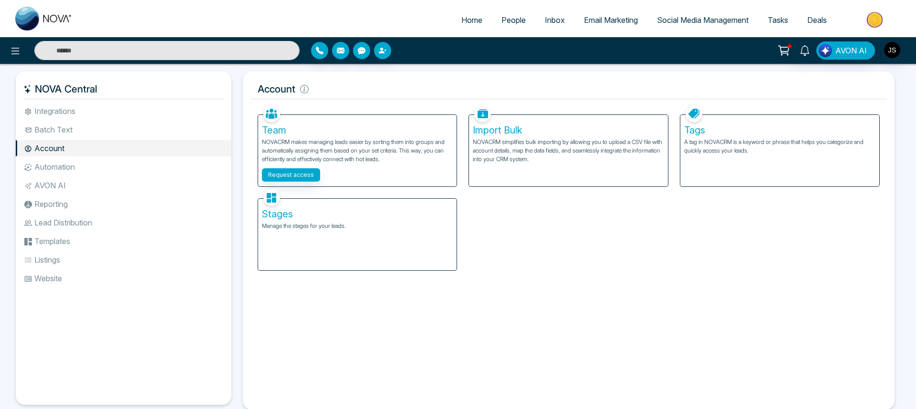
click at [54, 182] on li "AVON AI" at bounding box center [124, 185] width 216 height 16
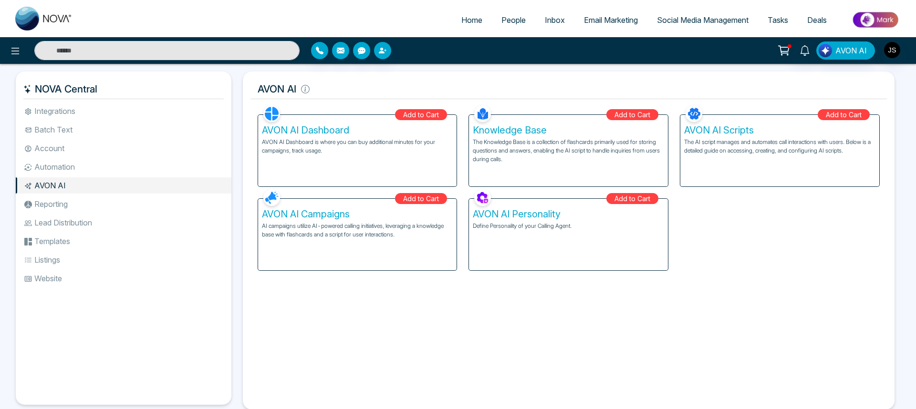
click at [56, 199] on li "Reporting" at bounding box center [124, 204] width 216 height 16
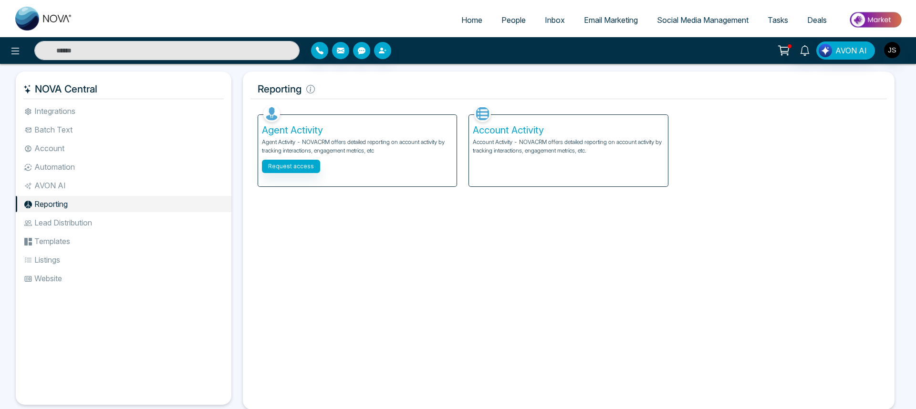
click at [57, 220] on li "Lead Distribution" at bounding box center [124, 223] width 216 height 16
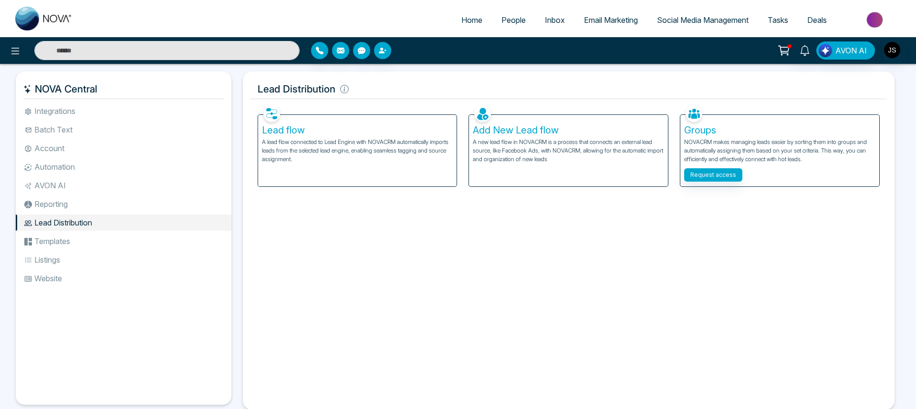
click at [59, 235] on li "Templates" at bounding box center [124, 241] width 216 height 16
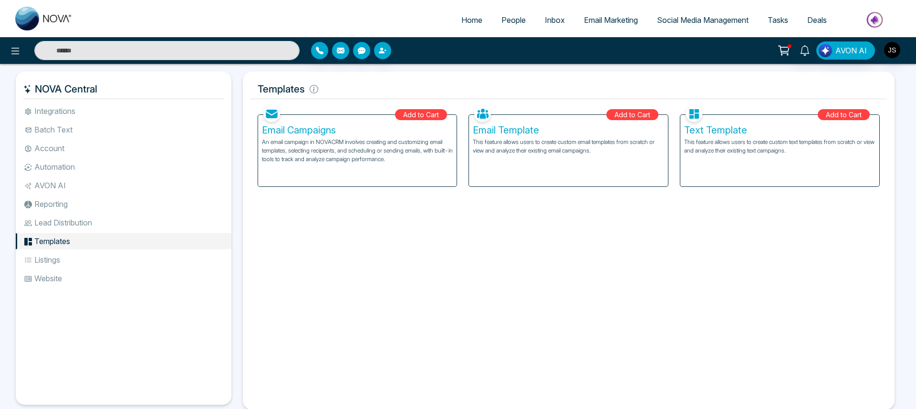
click at [58, 253] on li "Listings" at bounding box center [124, 260] width 216 height 16
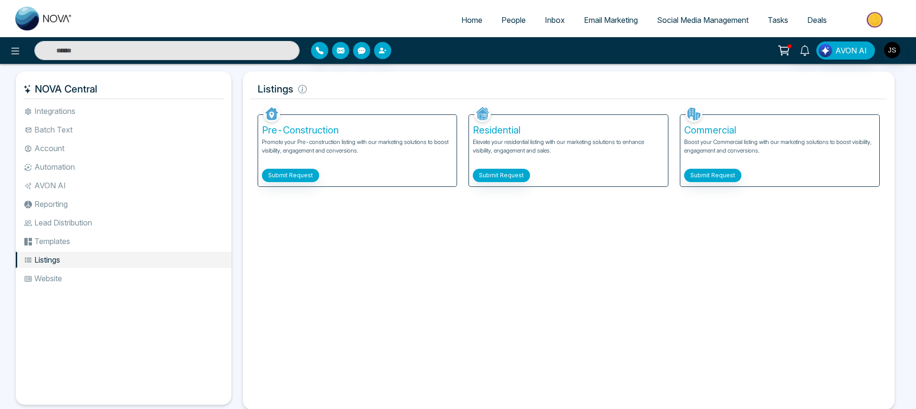
click at [59, 273] on li "Website" at bounding box center [124, 278] width 216 height 16
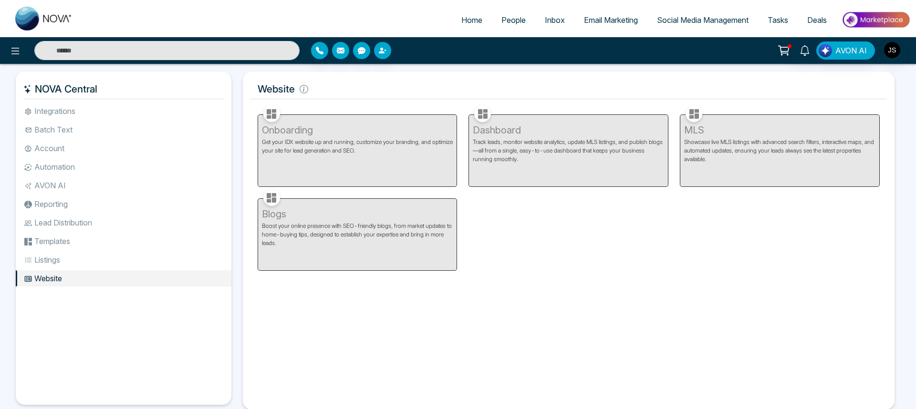
click at [51, 112] on li "Integrations" at bounding box center [124, 111] width 216 height 16
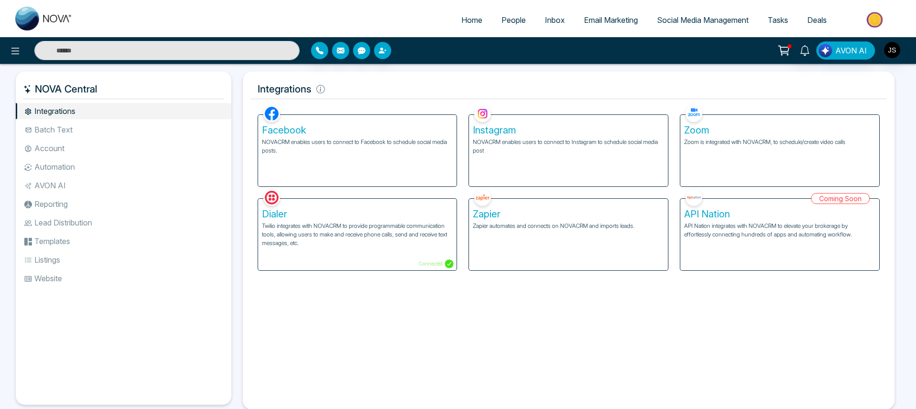
click at [556, 168] on div "Instagram NOVACRM enables users to connect to Instagram to schedule social medi…" at bounding box center [568, 151] width 199 height 72
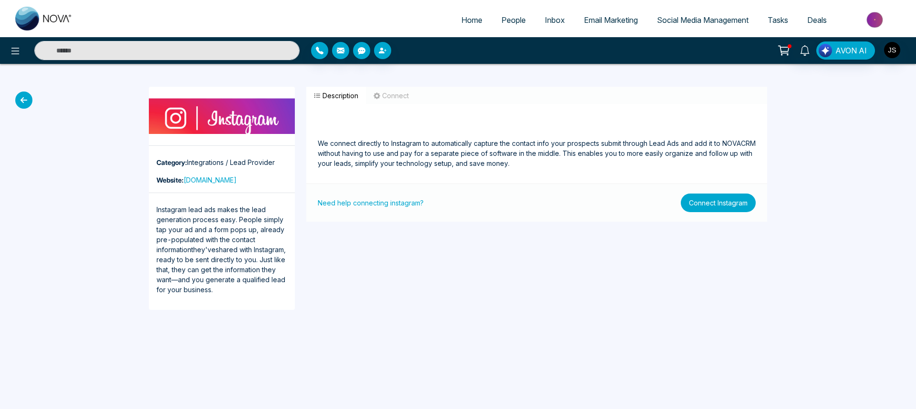
click at [697, 204] on button "Connect Instagram" at bounding box center [718, 203] width 75 height 19
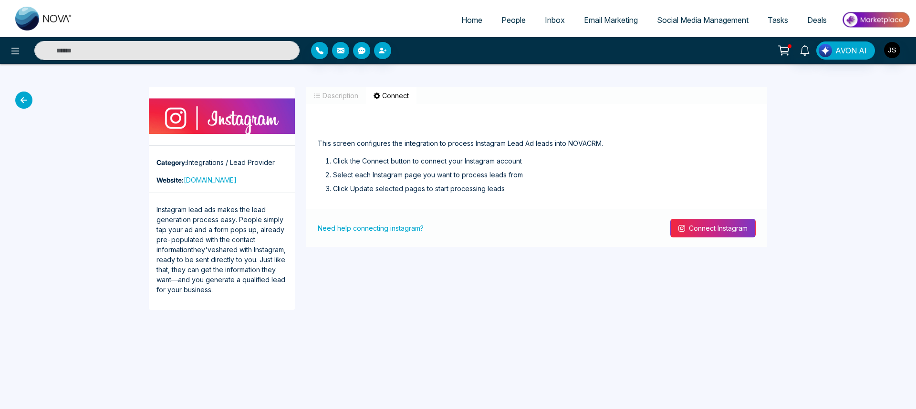
click at [701, 223] on button "Connect Instagram" at bounding box center [712, 228] width 85 height 19
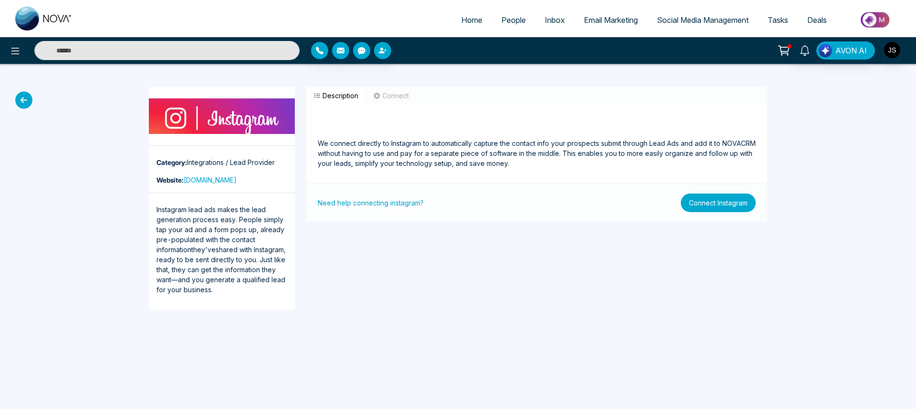
click at [694, 197] on button "Connect Instagram" at bounding box center [718, 203] width 75 height 19
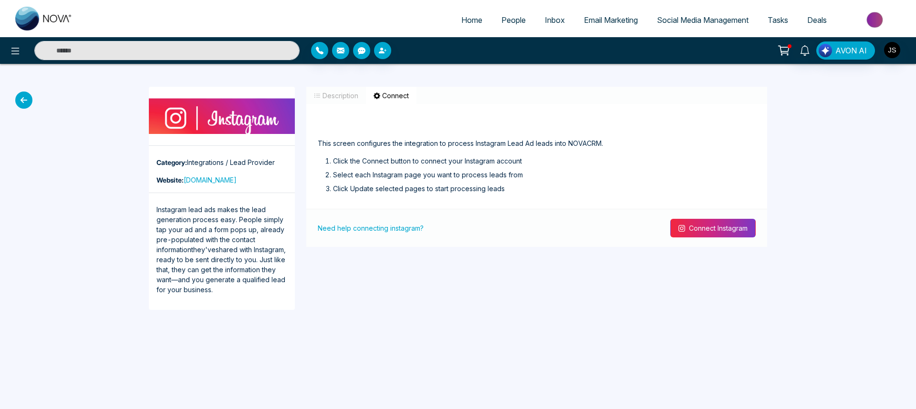
click at [700, 222] on button "Connect Instagram" at bounding box center [712, 228] width 85 height 19
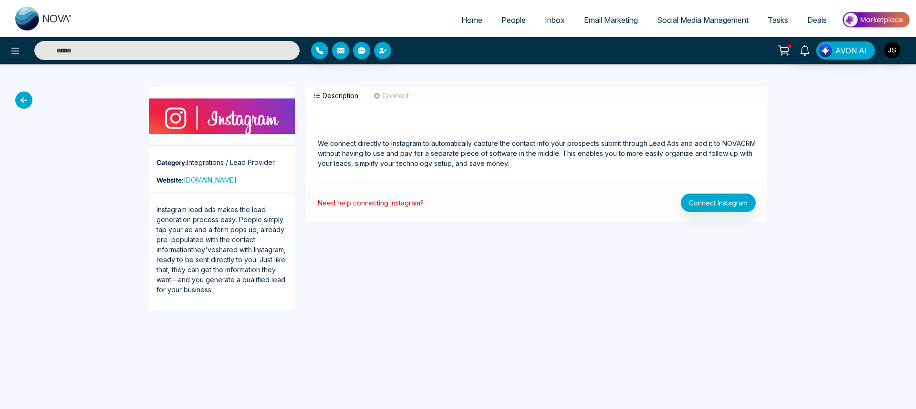
click at [386, 204] on link "Need help connecting instagram?" at bounding box center [371, 203] width 106 height 10
